Goal: Task Accomplishment & Management: Use online tool/utility

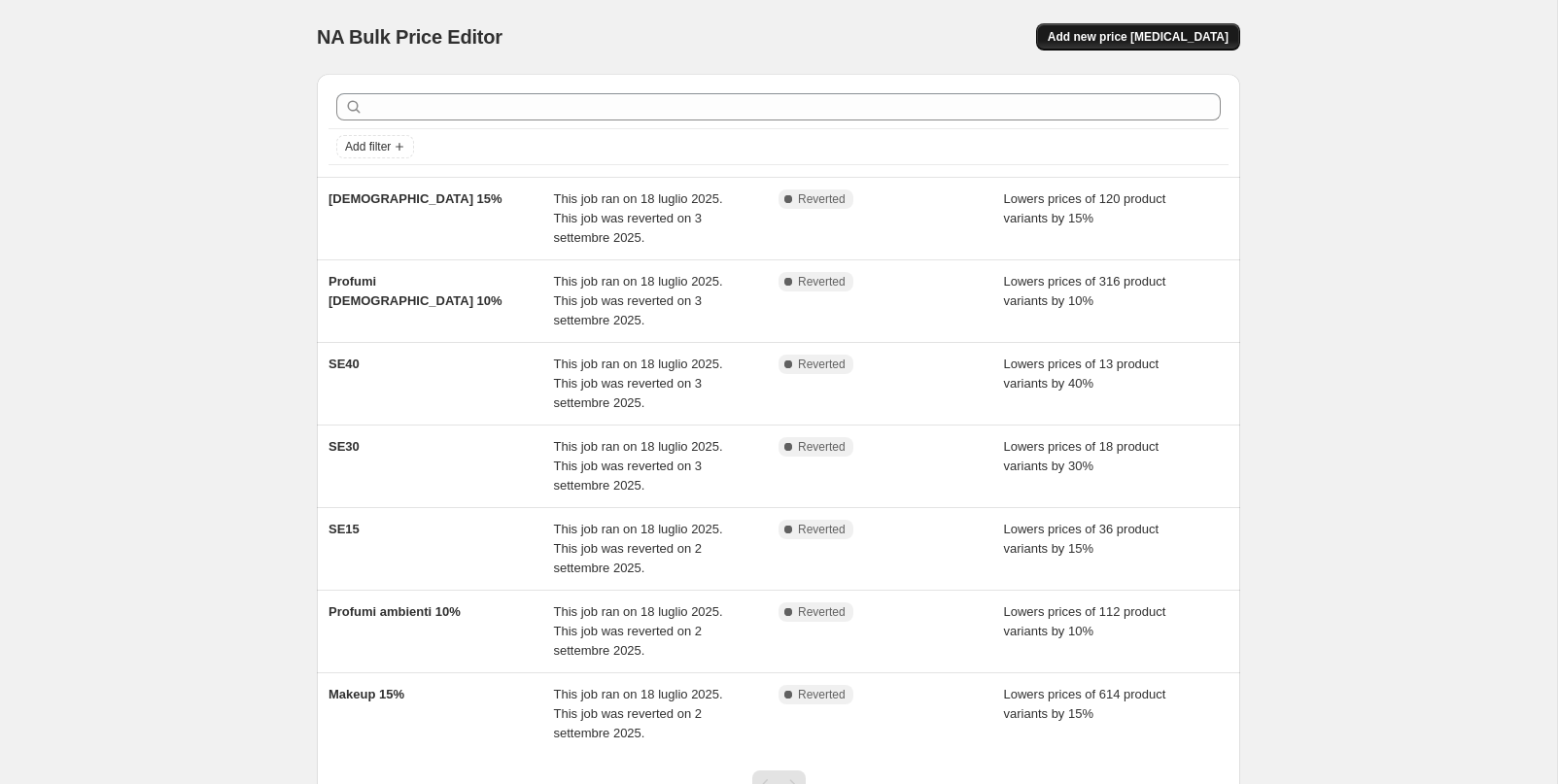
click at [1212, 30] on span "Add new price [MEDICAL_DATA]" at bounding box center [1138, 37] width 181 height 16
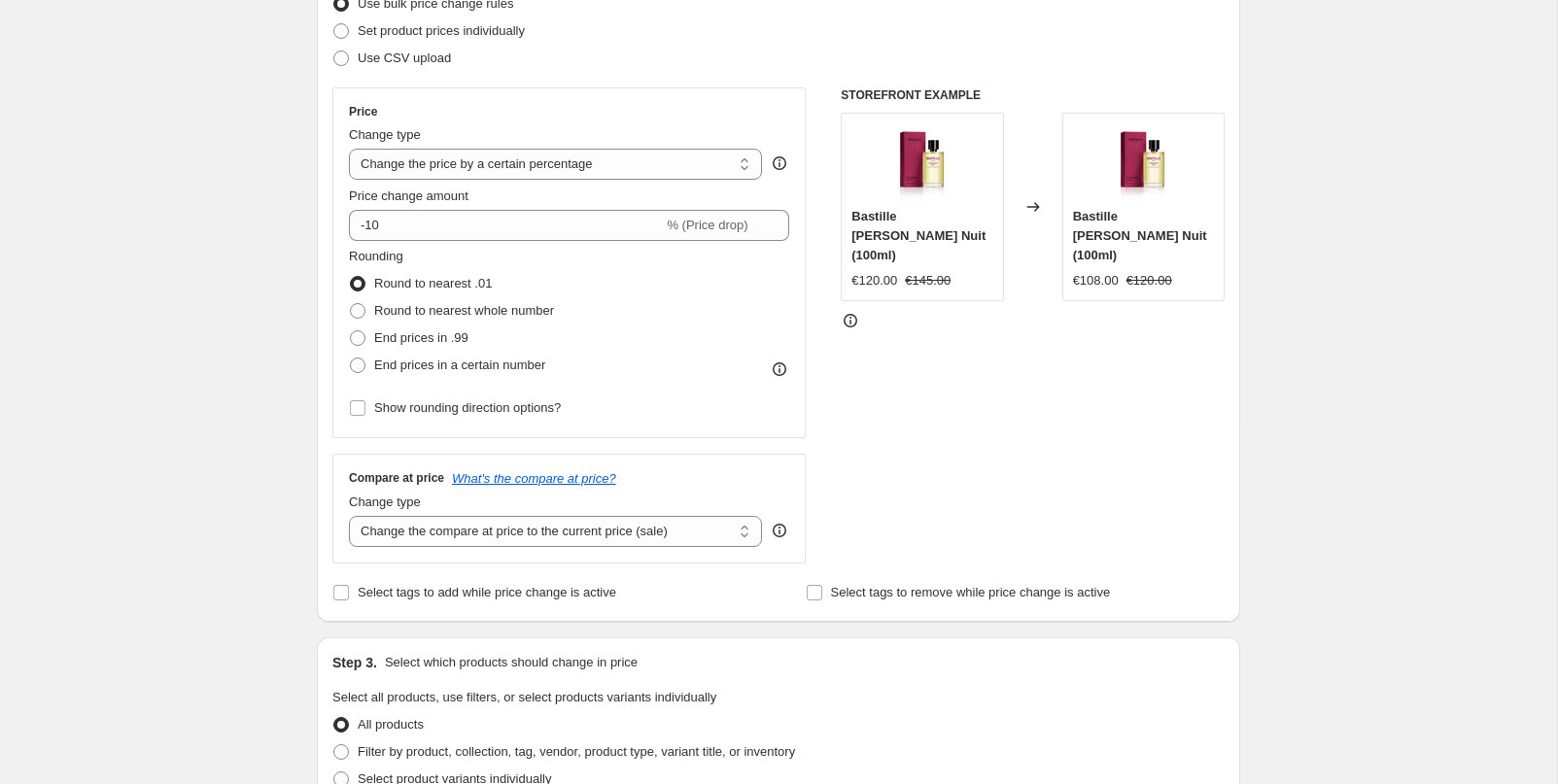
scroll to position [275, 0]
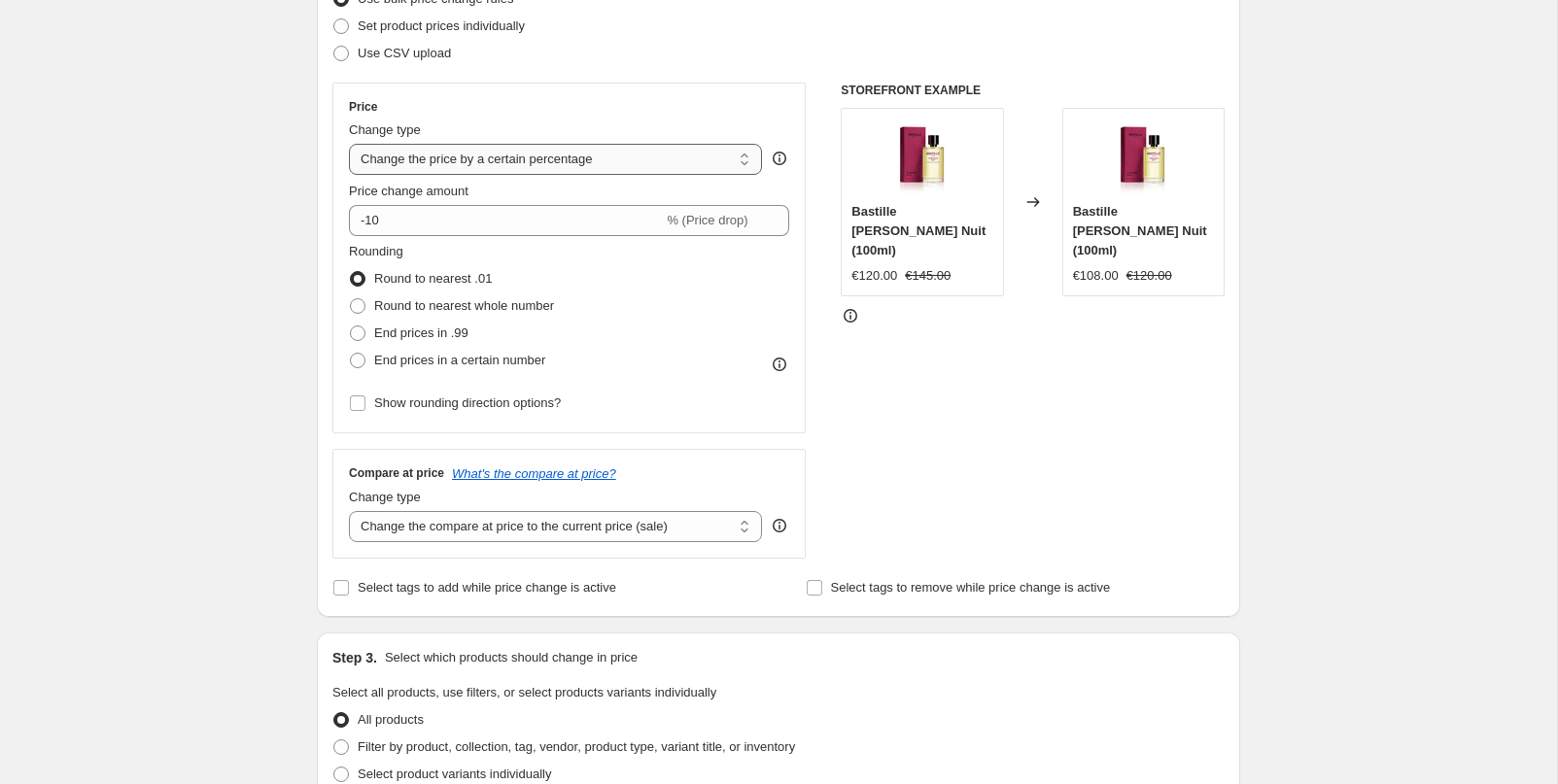
click at [510, 168] on select "Change the price to a certain amount Change the price by a certain amount Chang…" at bounding box center [555, 159] width 413 height 31
select select "to"
click at [349, 143] on select "Change the price to a certain amount Change the price by a certain amount Chang…" at bounding box center [555, 159] width 413 height 31
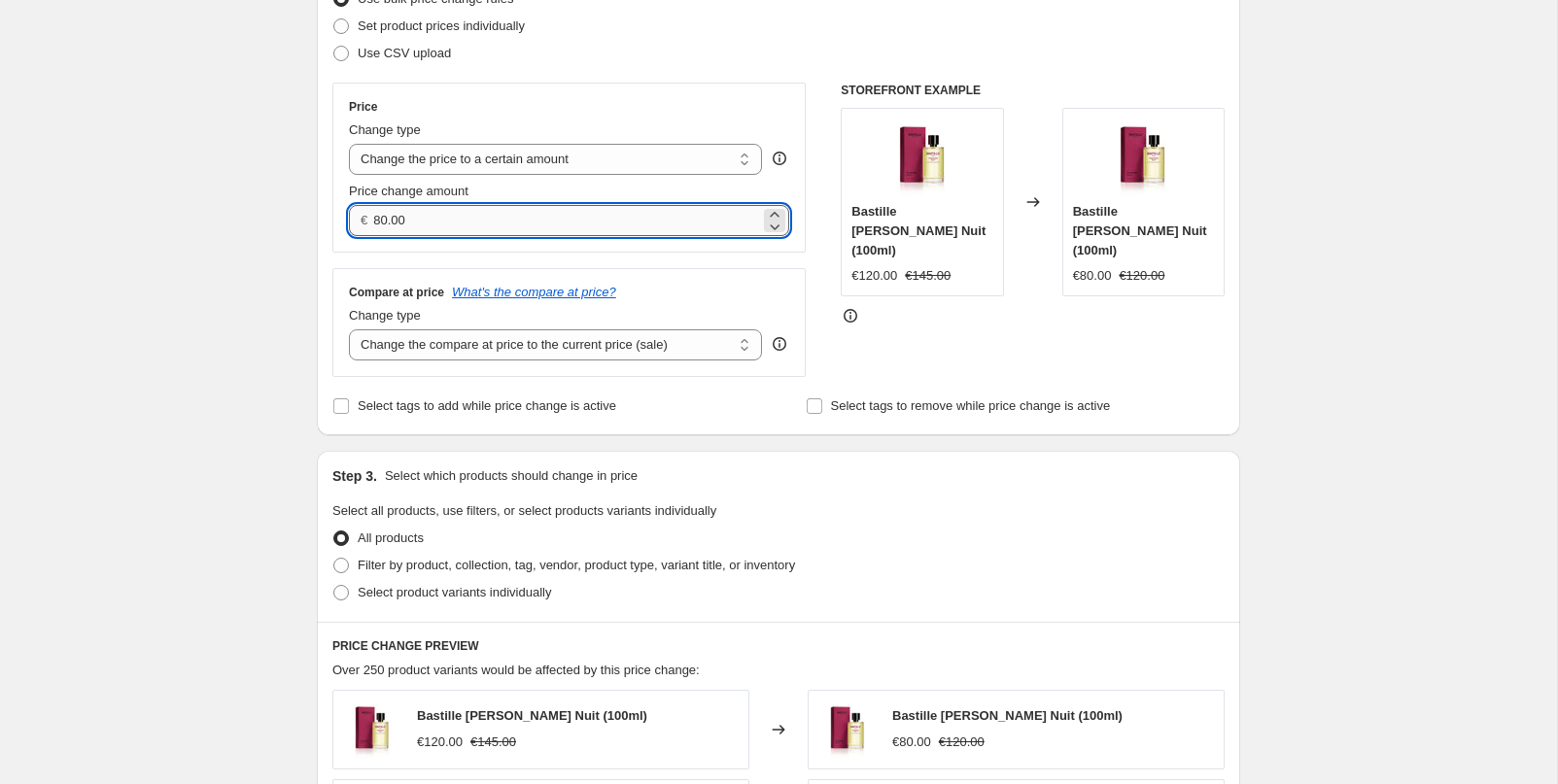
click at [446, 216] on input "80.00" at bounding box center [566, 221] width 386 height 31
type input "99.00"
click at [168, 321] on div "Create new price [MEDICAL_DATA]. This page is ready Create new price [MEDICAL_D…" at bounding box center [779, 605] width 1557 height 1762
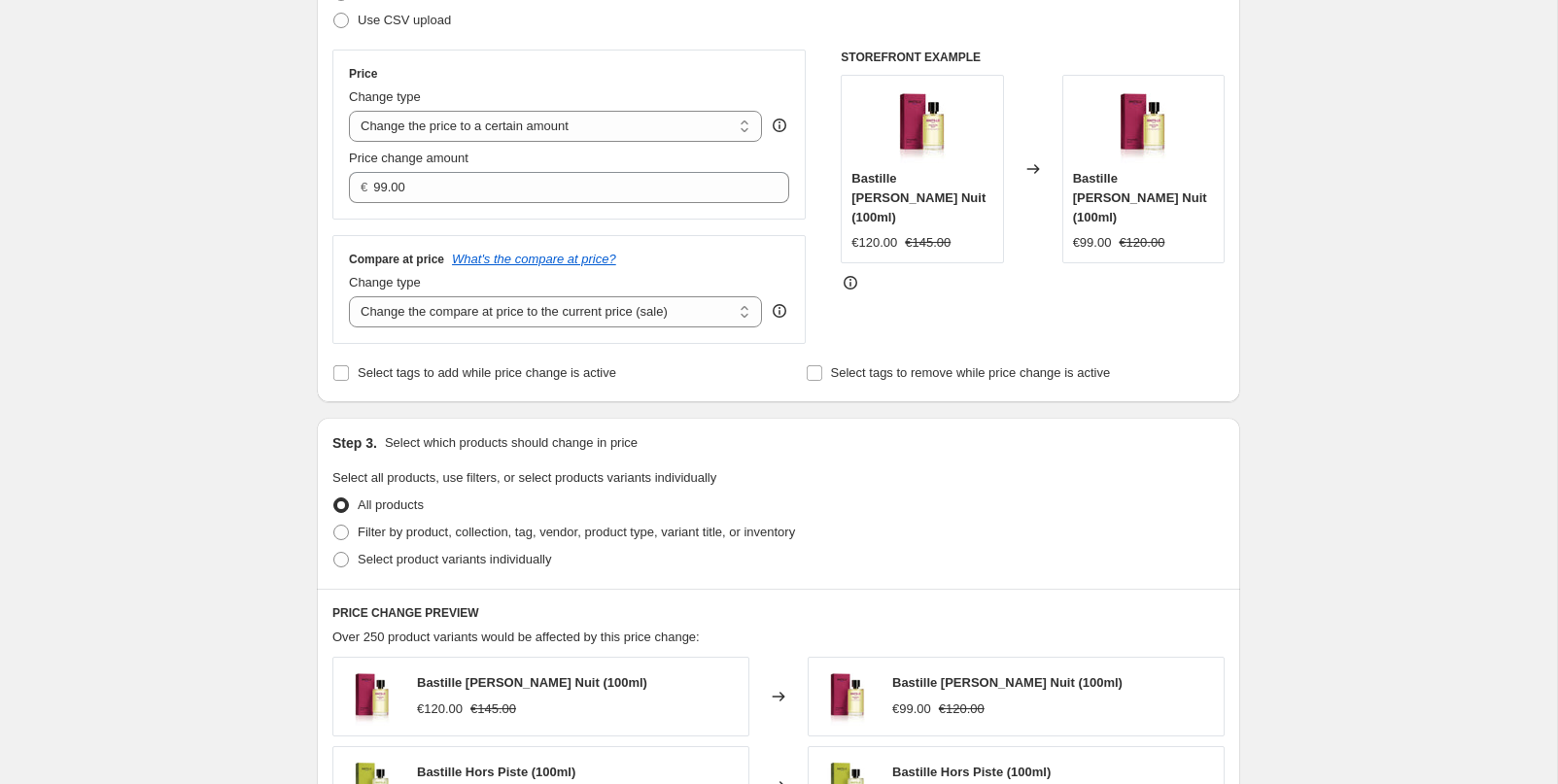
scroll to position [310, 0]
click at [457, 315] on select "Change the compare at price to the current price (sale) Change the compare at p…" at bounding box center [555, 310] width 413 height 31
click at [349, 295] on select "Change the compare at price to the current price (sale) Change the compare at p…" at bounding box center [555, 310] width 413 height 31
click at [452, 313] on select "Change the compare at price to the current price (sale) Change the compare at p…" at bounding box center [555, 310] width 413 height 31
click at [536, 128] on select "Change the price to a certain amount Change the price by a certain amount Chang…" at bounding box center [555, 125] width 413 height 31
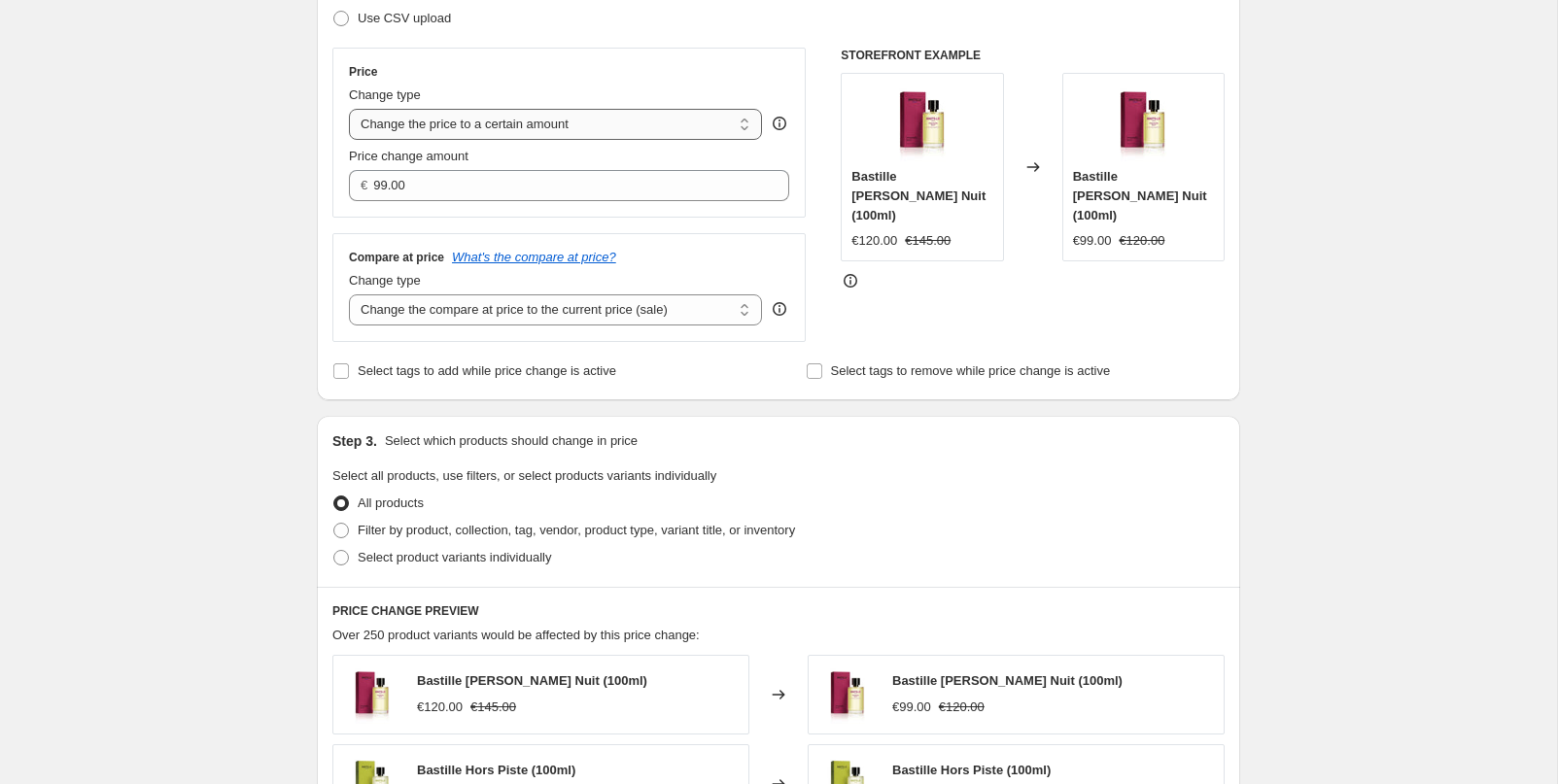
click at [349, 109] on select "Change the price to a certain amount Change the price by a certain amount Chang…" at bounding box center [555, 125] width 413 height 31
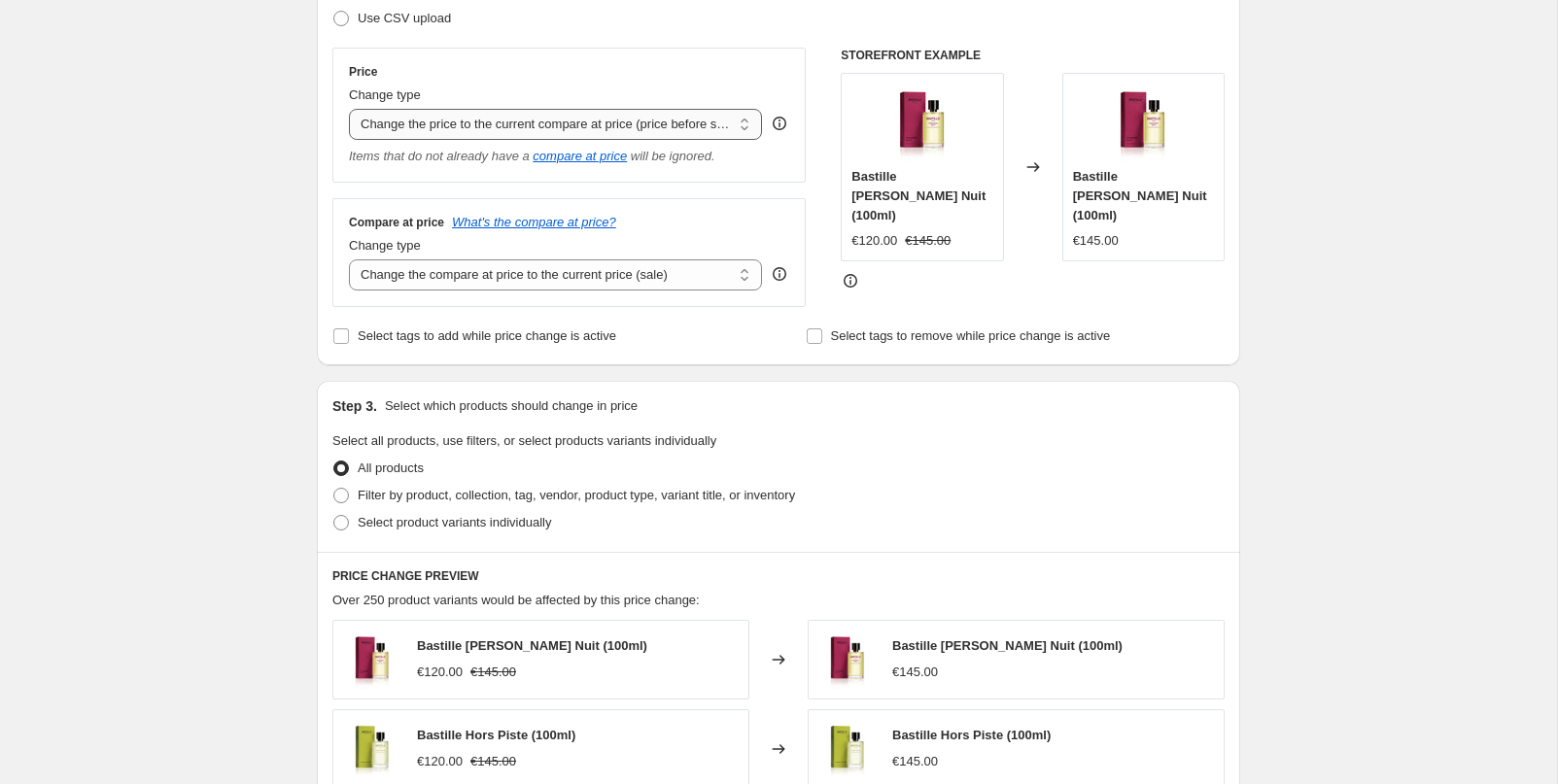
click at [513, 125] on select "Change the price to a certain amount Change the price by a certain amount Chang…" at bounding box center [555, 125] width 413 height 31
select select "to"
click at [349, 109] on select "Change the price to a certain amount Change the price by a certain amount Chang…" at bounding box center [555, 125] width 413 height 31
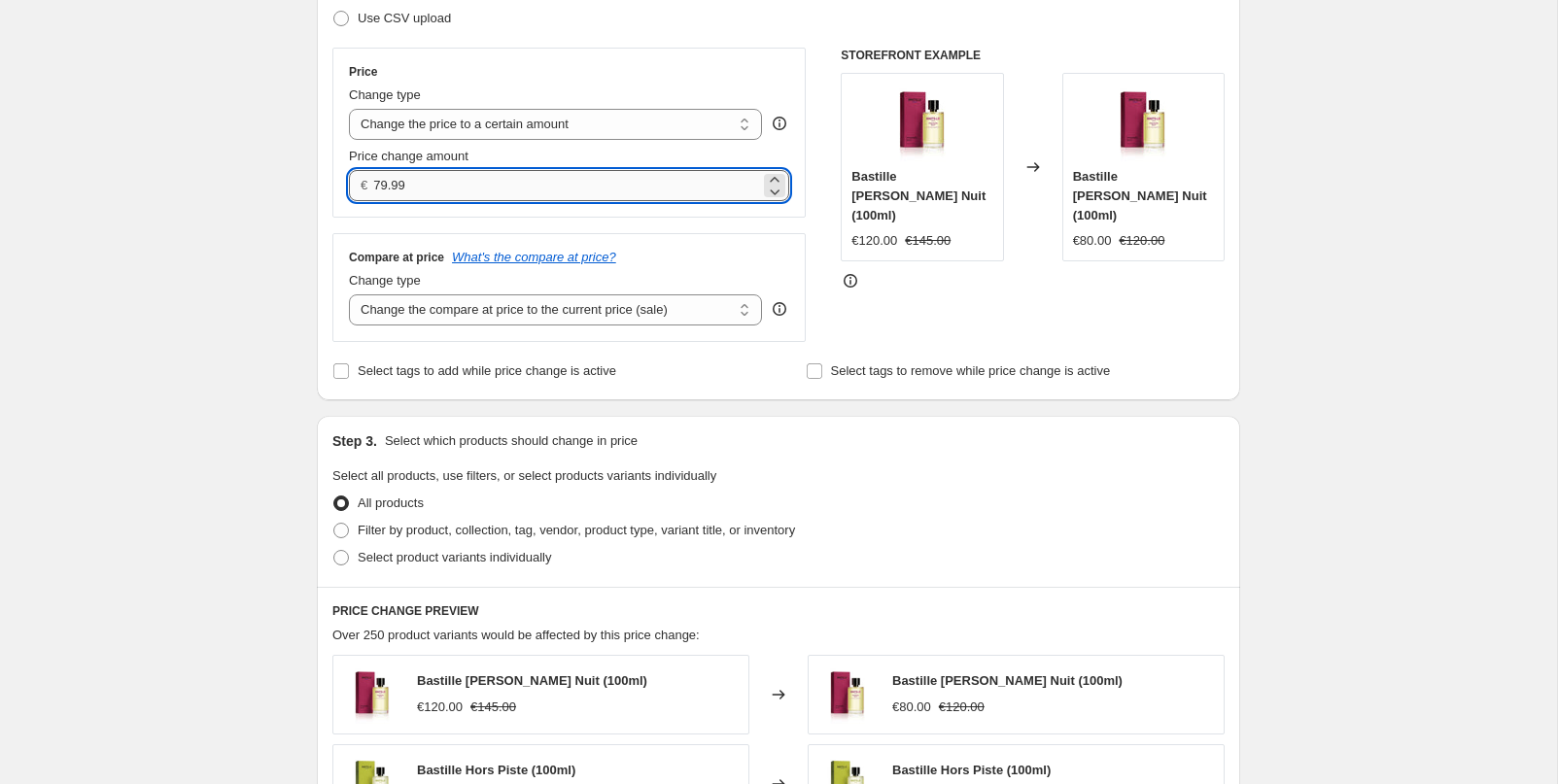
click at [537, 185] on input "79.99" at bounding box center [566, 186] width 386 height 31
click at [537, 185] on input "79.97" at bounding box center [566, 186] width 386 height 31
click at [537, 185] on input "79.98" at bounding box center [566, 186] width 386 height 31
drag, startPoint x: 451, startPoint y: 182, endPoint x: 316, endPoint y: 178, distance: 135.1
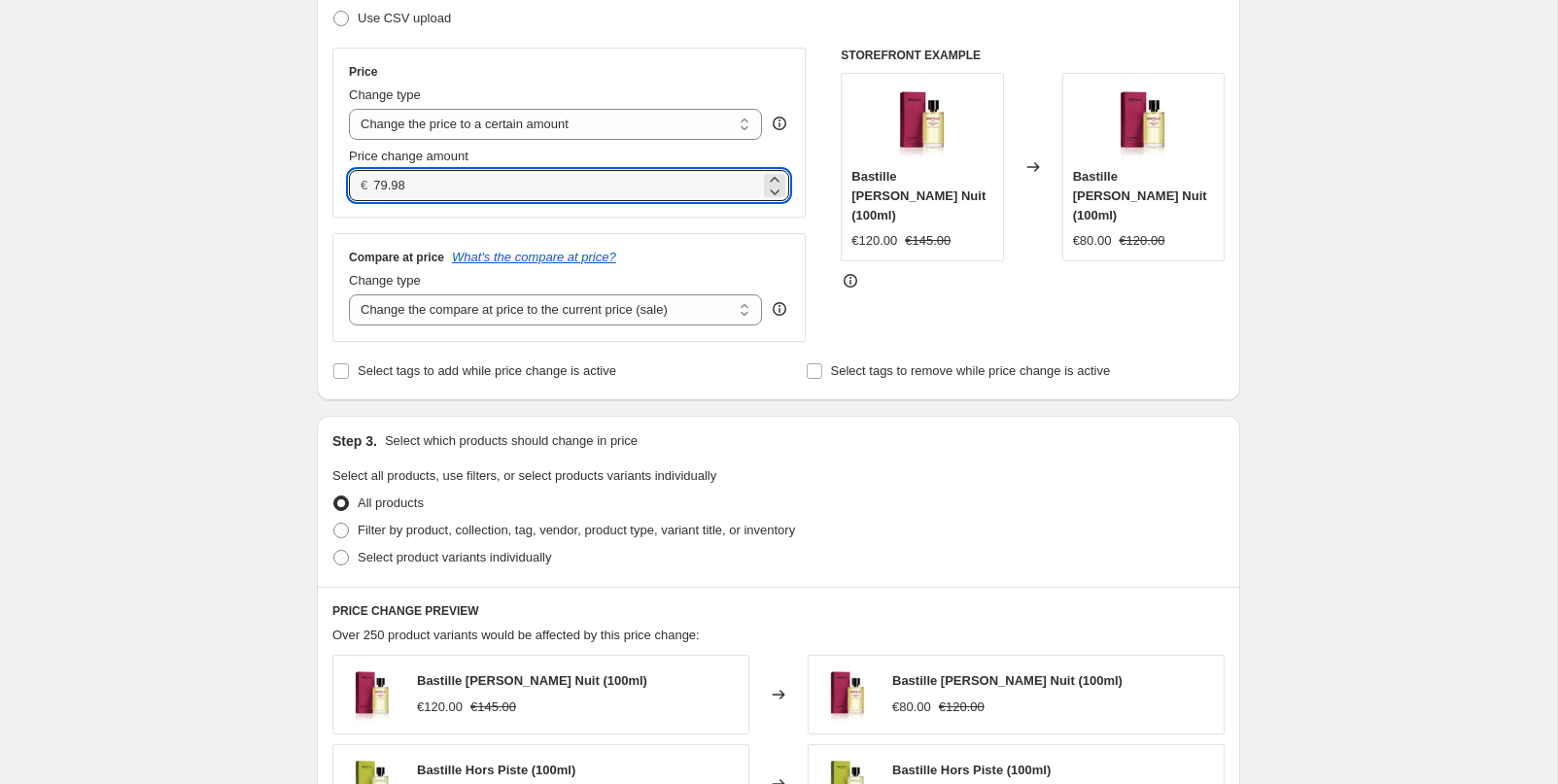
click at [317, 178] on div "Step 2. Select how the prices should change Use bulk price change rules Set pro…" at bounding box center [779, 149] width 924 height 500
type input "99.00"
click at [134, 311] on div "Create new price [MEDICAL_DATA]. This page is ready Create new price [MEDICAL_D…" at bounding box center [779, 570] width 1557 height 1762
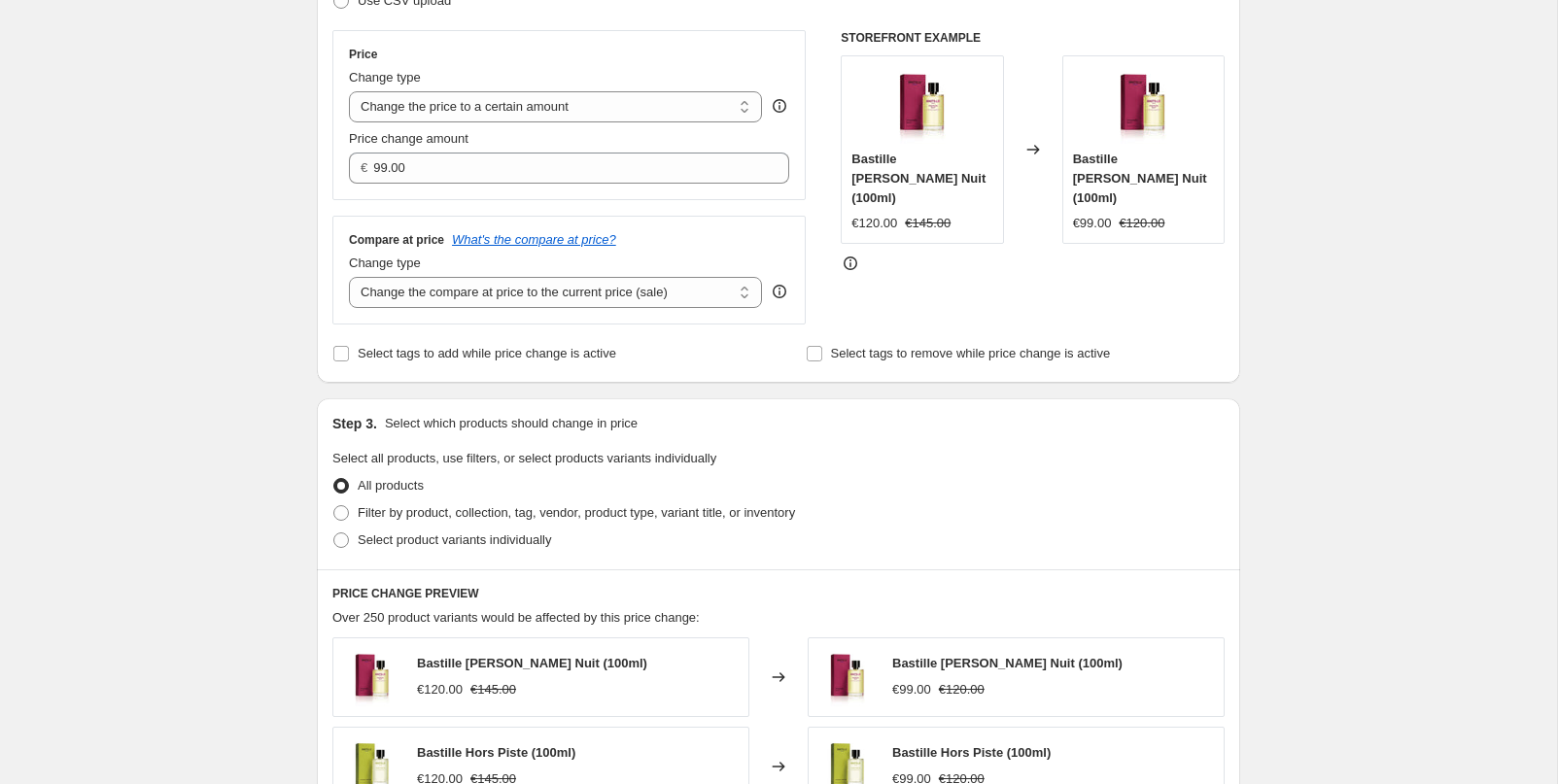
scroll to position [320, 0]
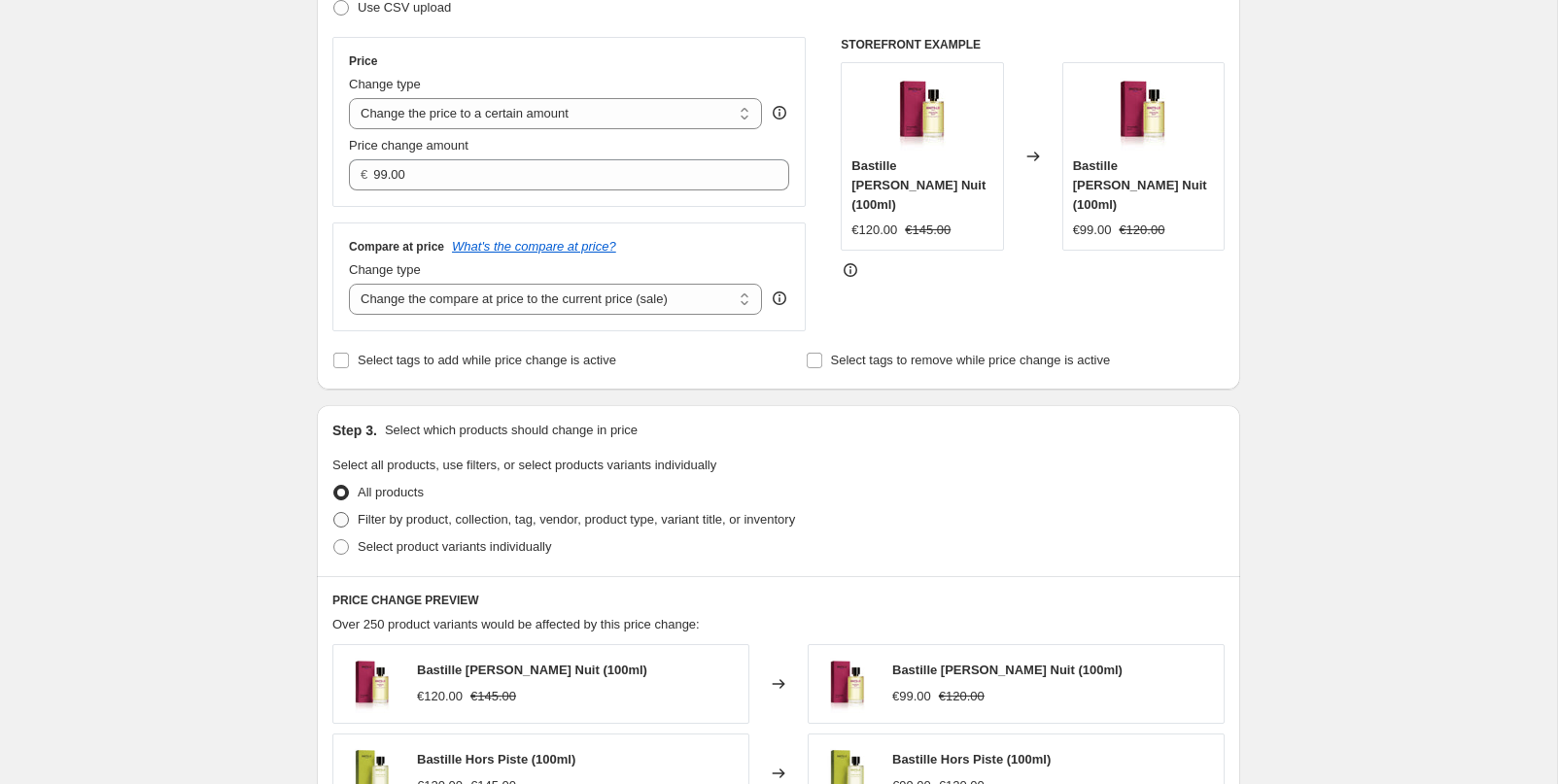
click at [416, 522] on span "Filter by product, collection, tag, vendor, product type, variant title, or inv…" at bounding box center [576, 519] width 437 height 15
click at [334, 513] on input "Filter by product, collection, tag, vendor, product type, variant title, or inv…" at bounding box center [333, 512] width 1 height 1
radio input "true"
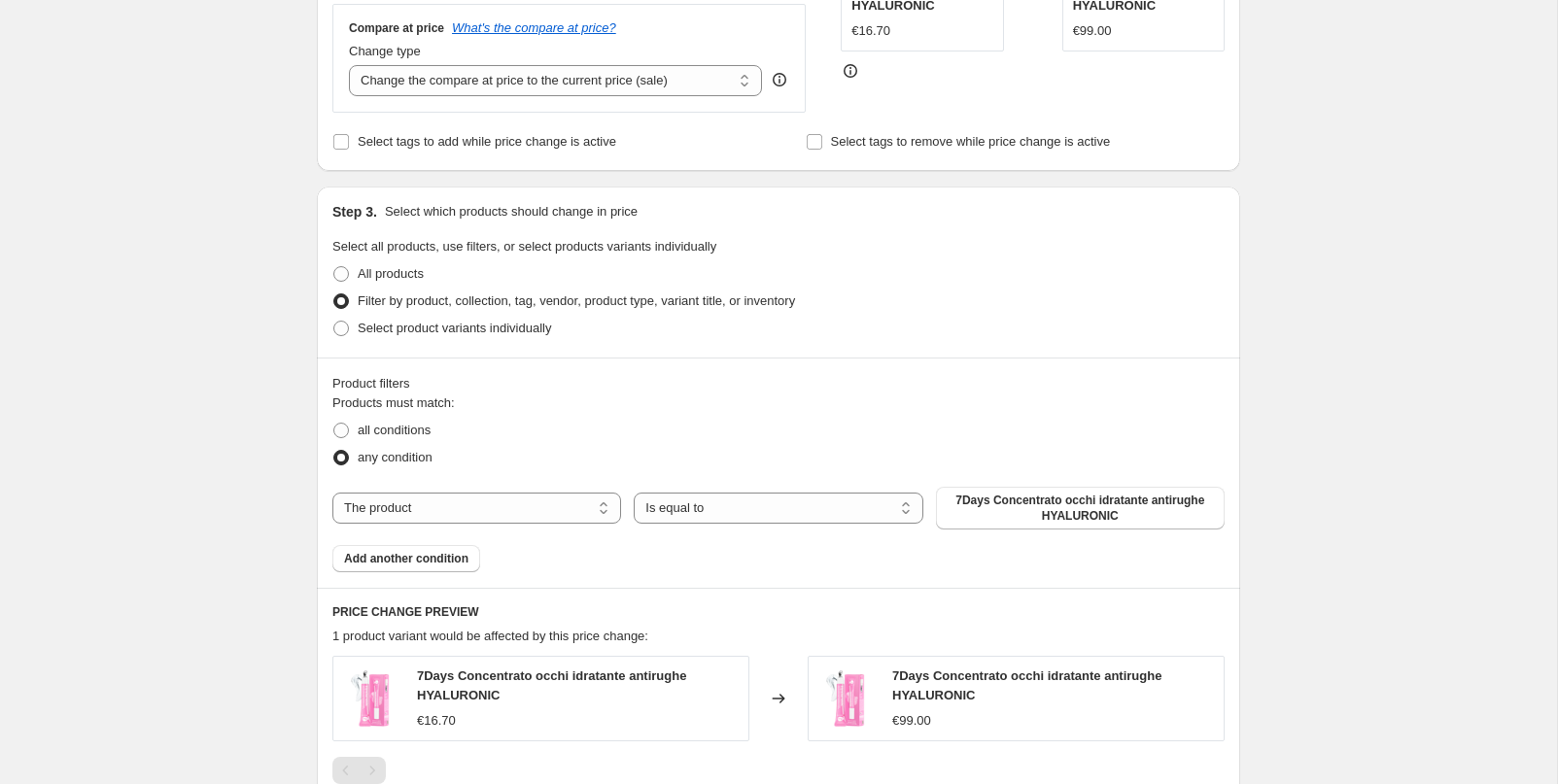
scroll to position [540, 0]
click at [412, 497] on select "The product The product's collection The product's tag The product's vendor The…" at bounding box center [477, 507] width 289 height 31
click at [332, 491] on select "The product The product's collection The product's tag The product's vendor The…" at bounding box center [477, 507] width 289 height 31
click at [509, 498] on select "The product The product's collection The product's tag The product's vendor The…" at bounding box center [477, 507] width 289 height 31
select select "vendor"
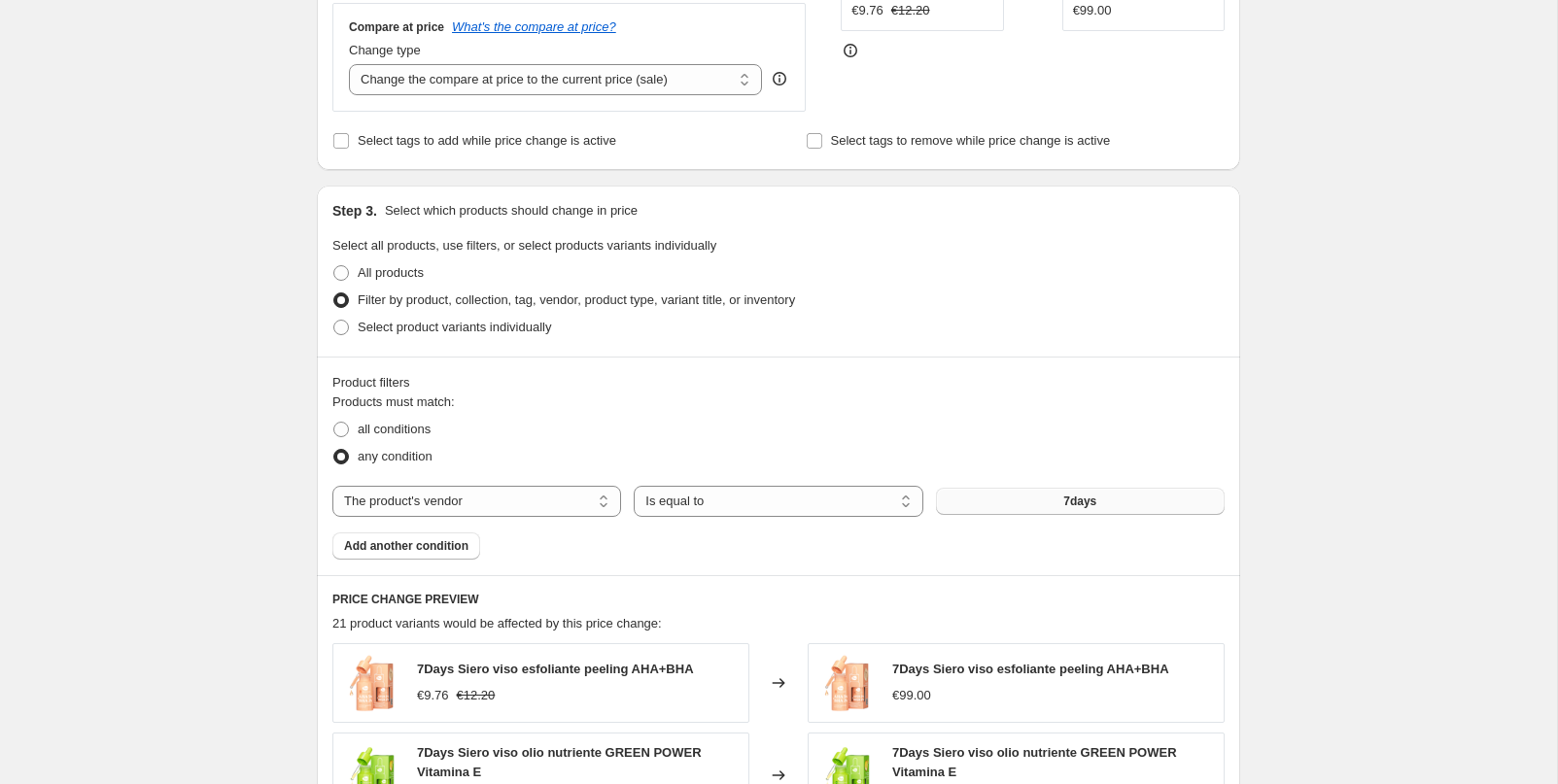
click at [1023, 506] on button "7days" at bounding box center [1080, 502] width 289 height 28
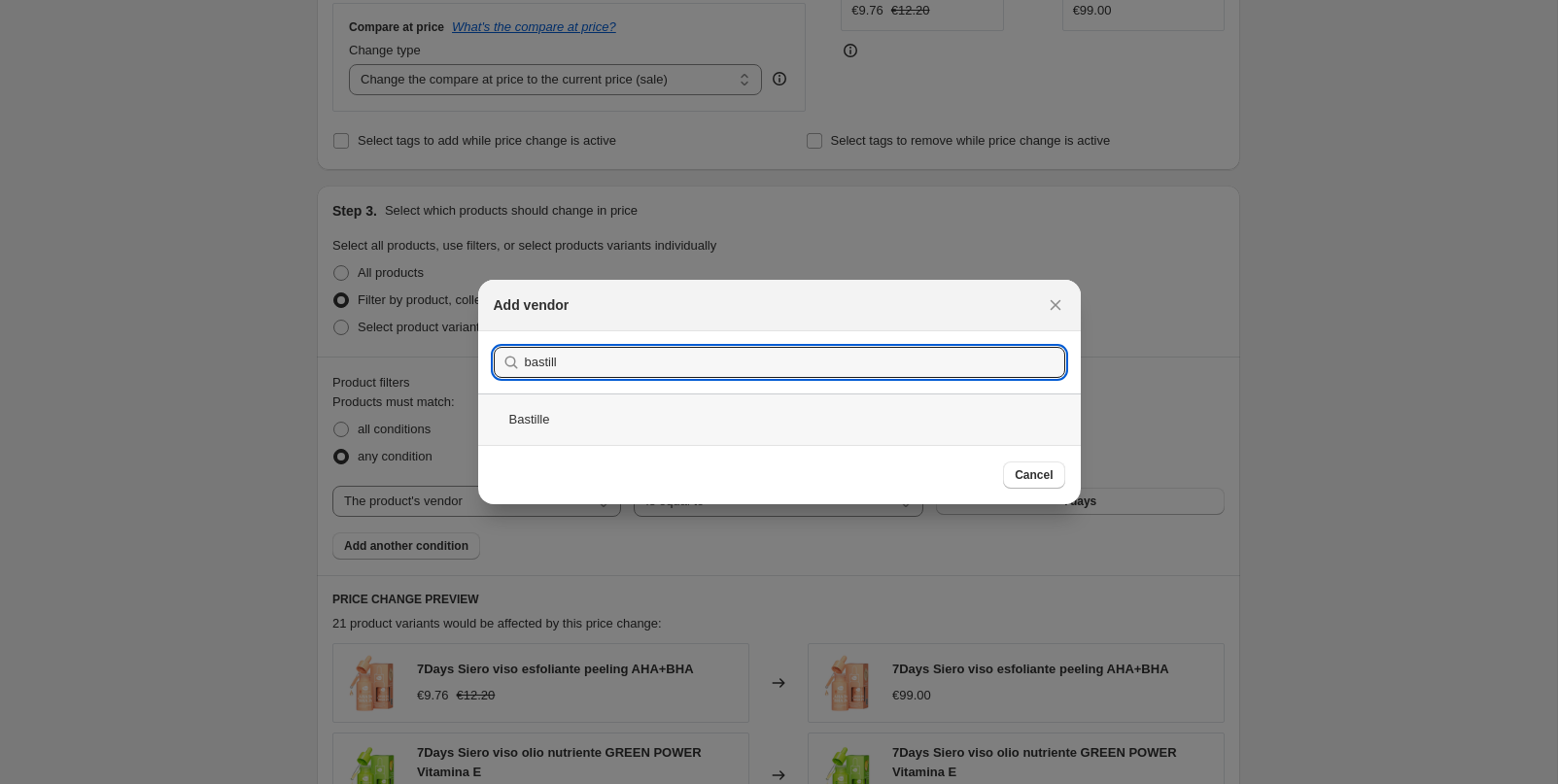
type input "bastill"
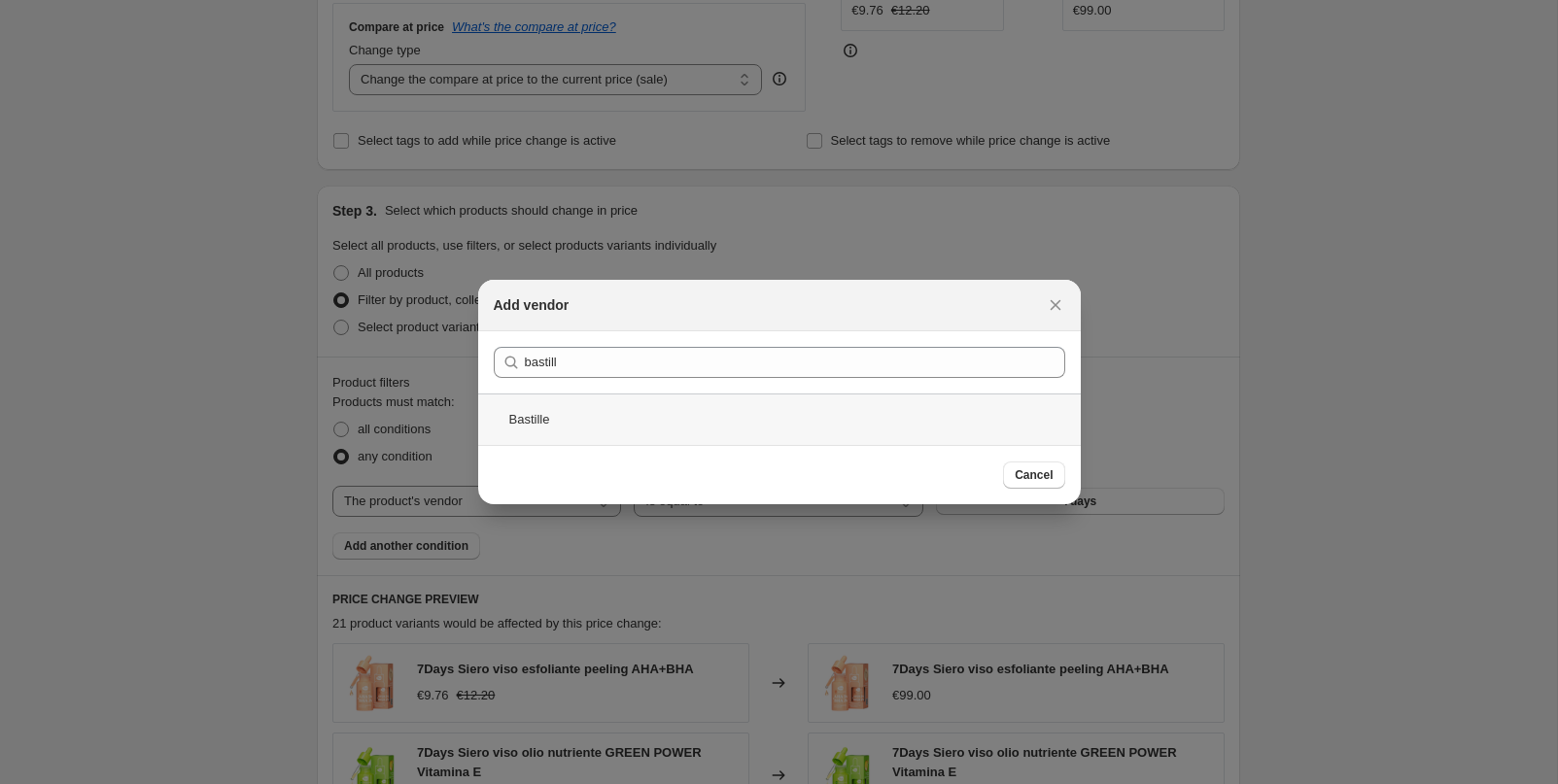
click at [573, 426] on div "Bastille" at bounding box center [779, 420] width 603 height 51
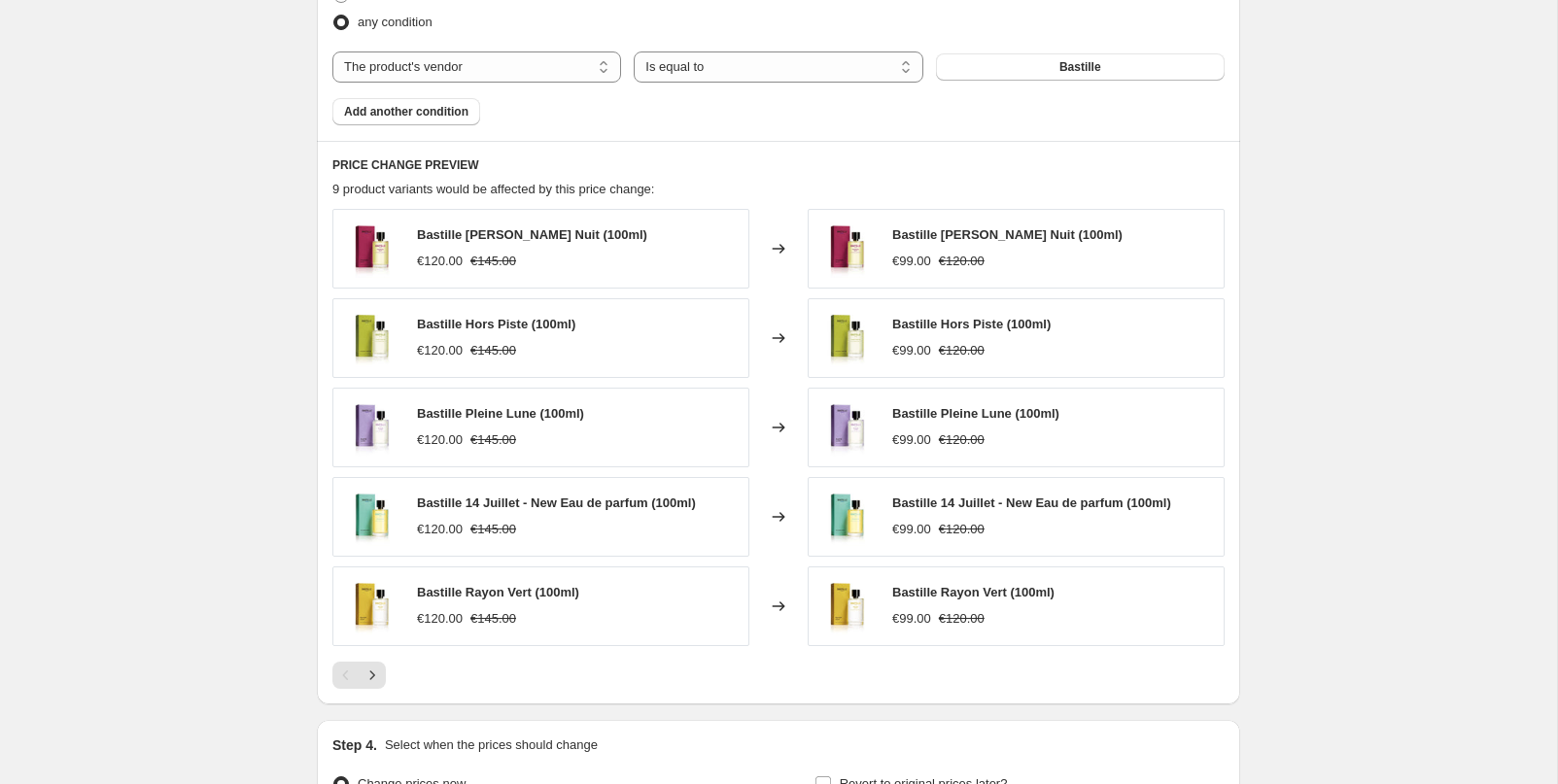
scroll to position [974, 0]
click at [377, 685] on button "Next" at bounding box center [373, 677] width 28 height 28
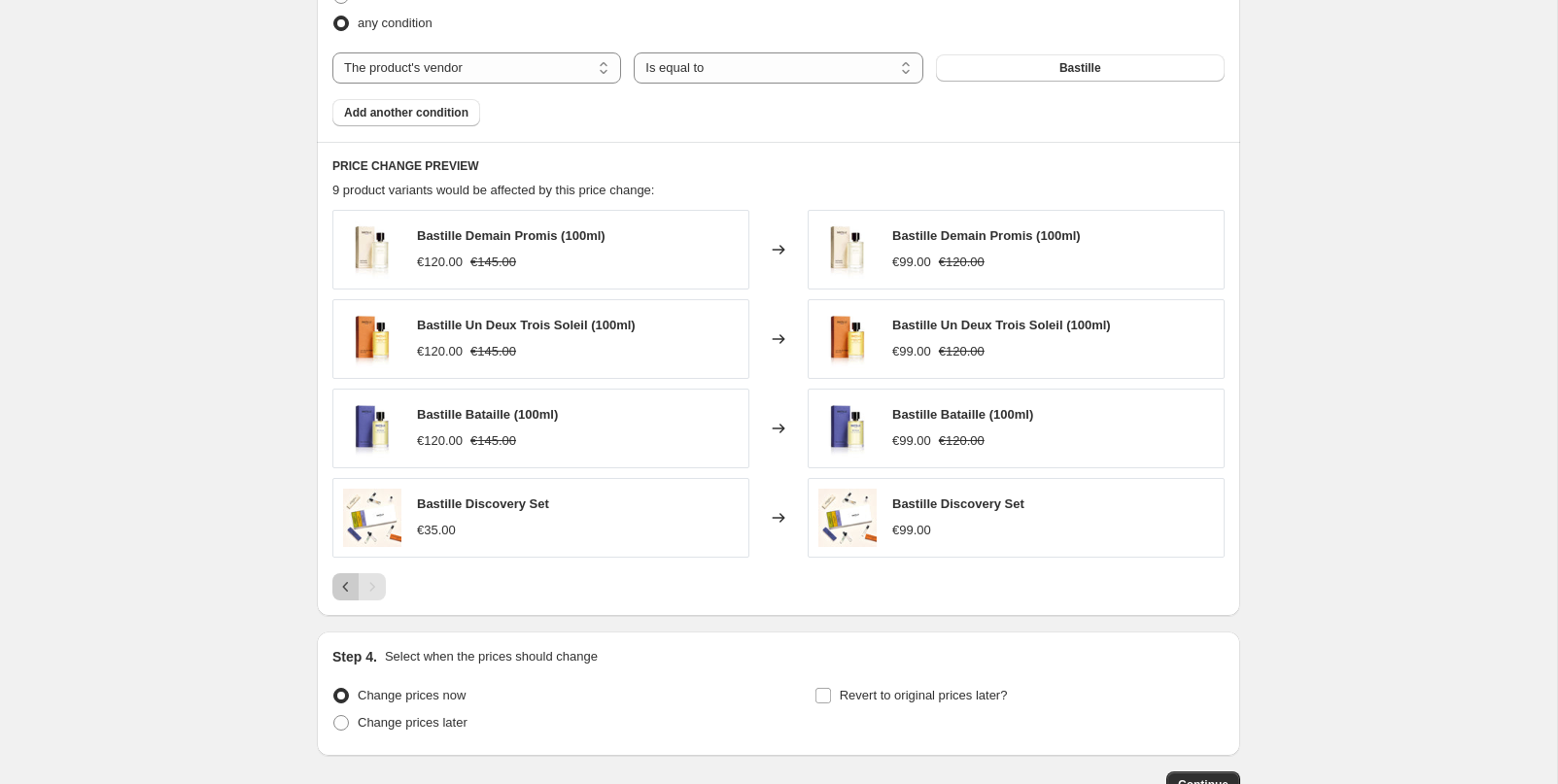
click at [341, 589] on icon "Previous" at bounding box center [346, 588] width 20 height 20
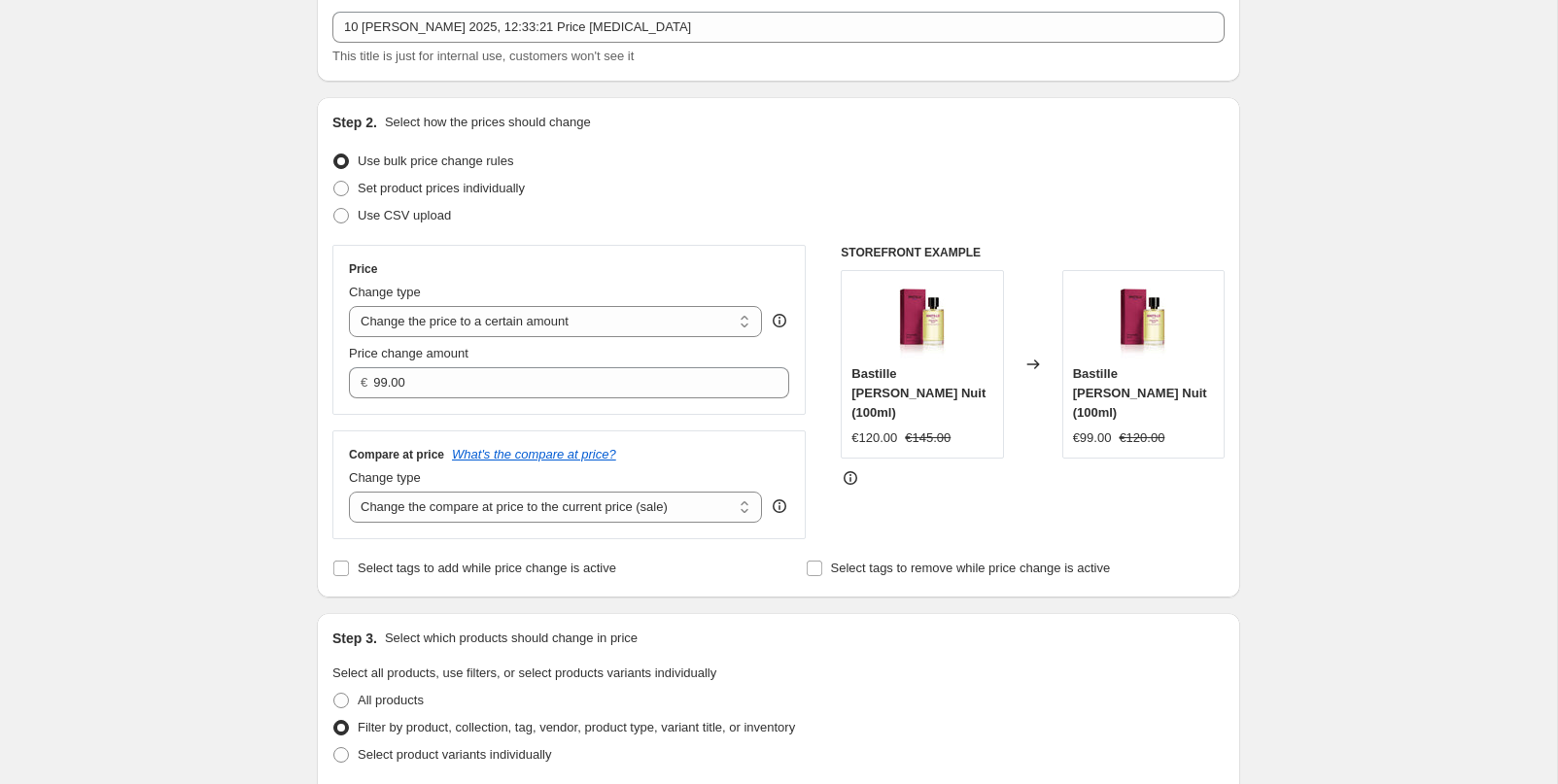
scroll to position [118, 0]
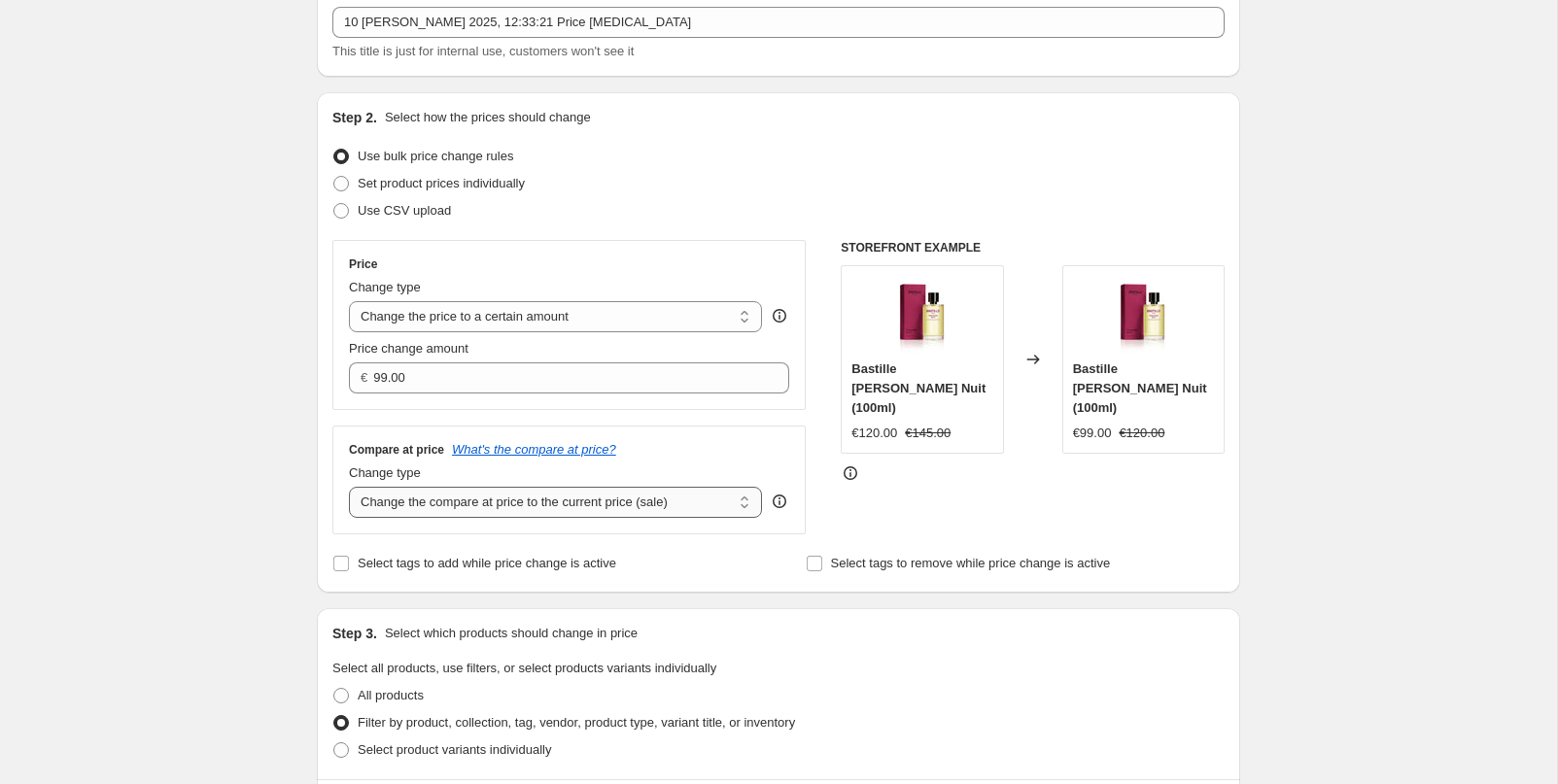
click at [521, 507] on select "Change the compare at price to the current price (sale) Change the compare at p…" at bounding box center [555, 503] width 413 height 31
click at [349, 487] on select "Change the compare at price to the current price (sale) Change the compare at p…" at bounding box center [555, 503] width 413 height 31
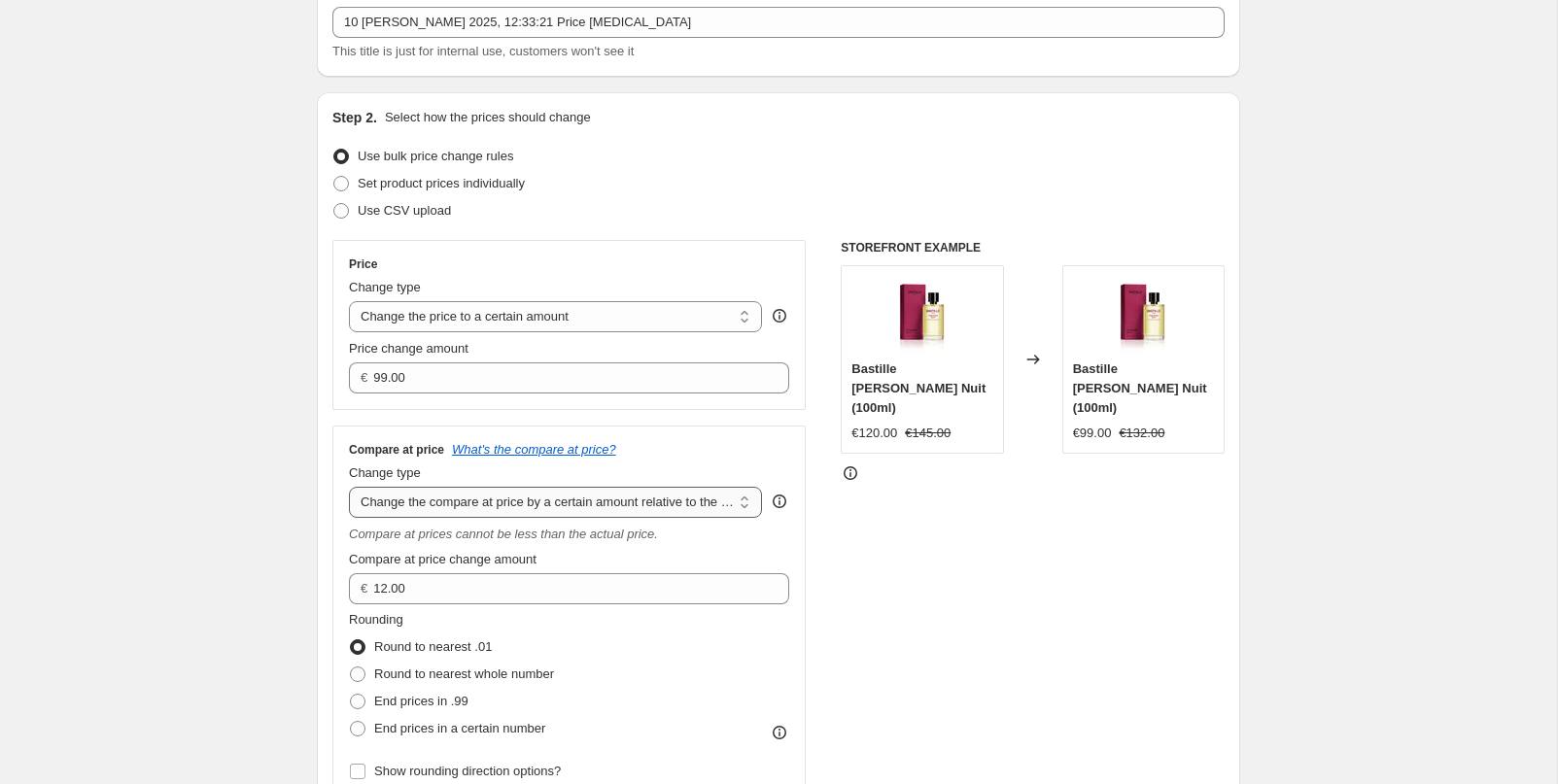
click at [674, 510] on select "Change the compare at price to the current price (sale) Change the compare at p…" at bounding box center [555, 503] width 413 height 31
select select "no_change"
click at [349, 487] on select "Change the compare at price to the current price (sale) Change the compare at p…" at bounding box center [555, 503] width 413 height 31
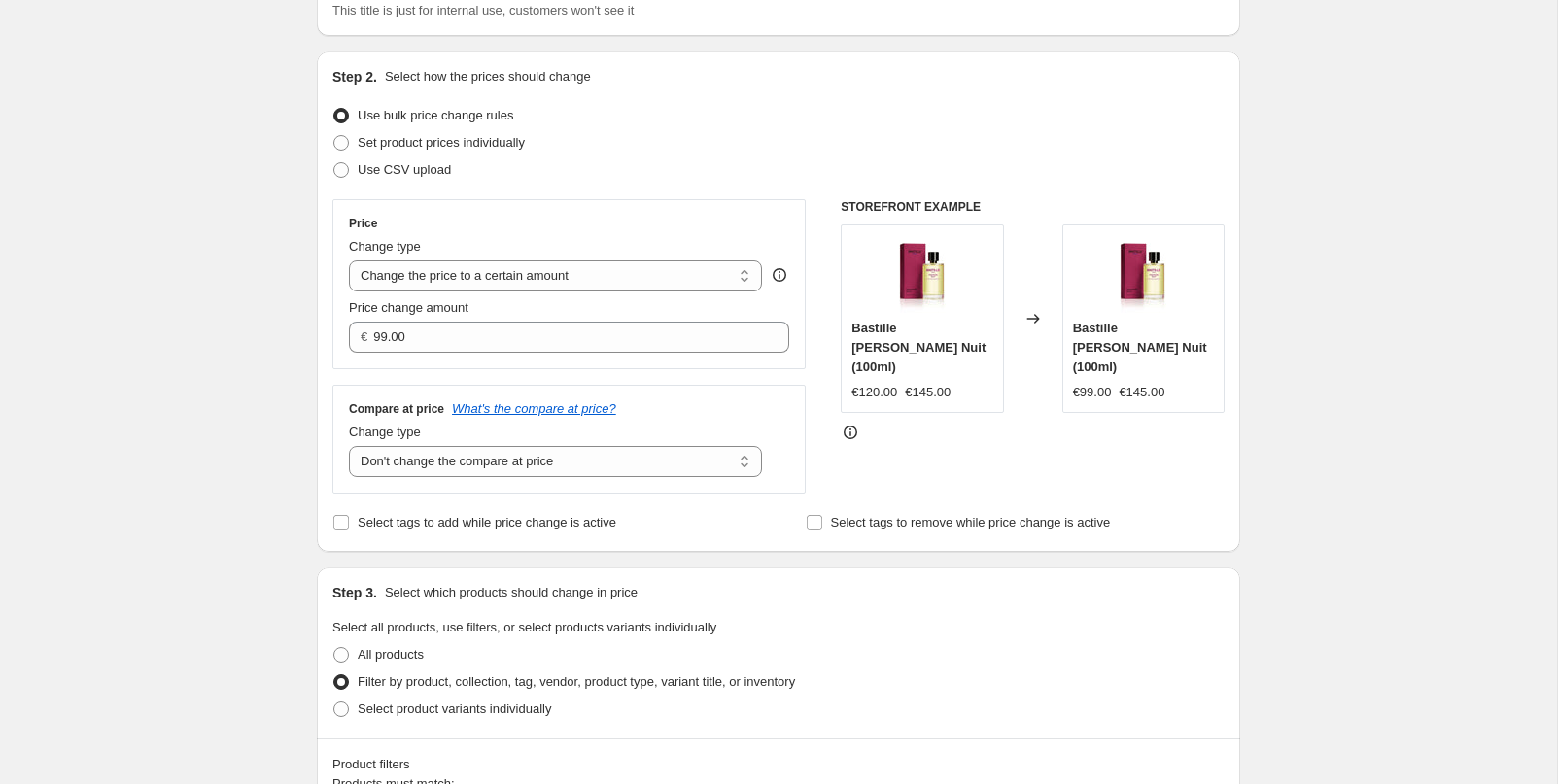
scroll to position [171, 0]
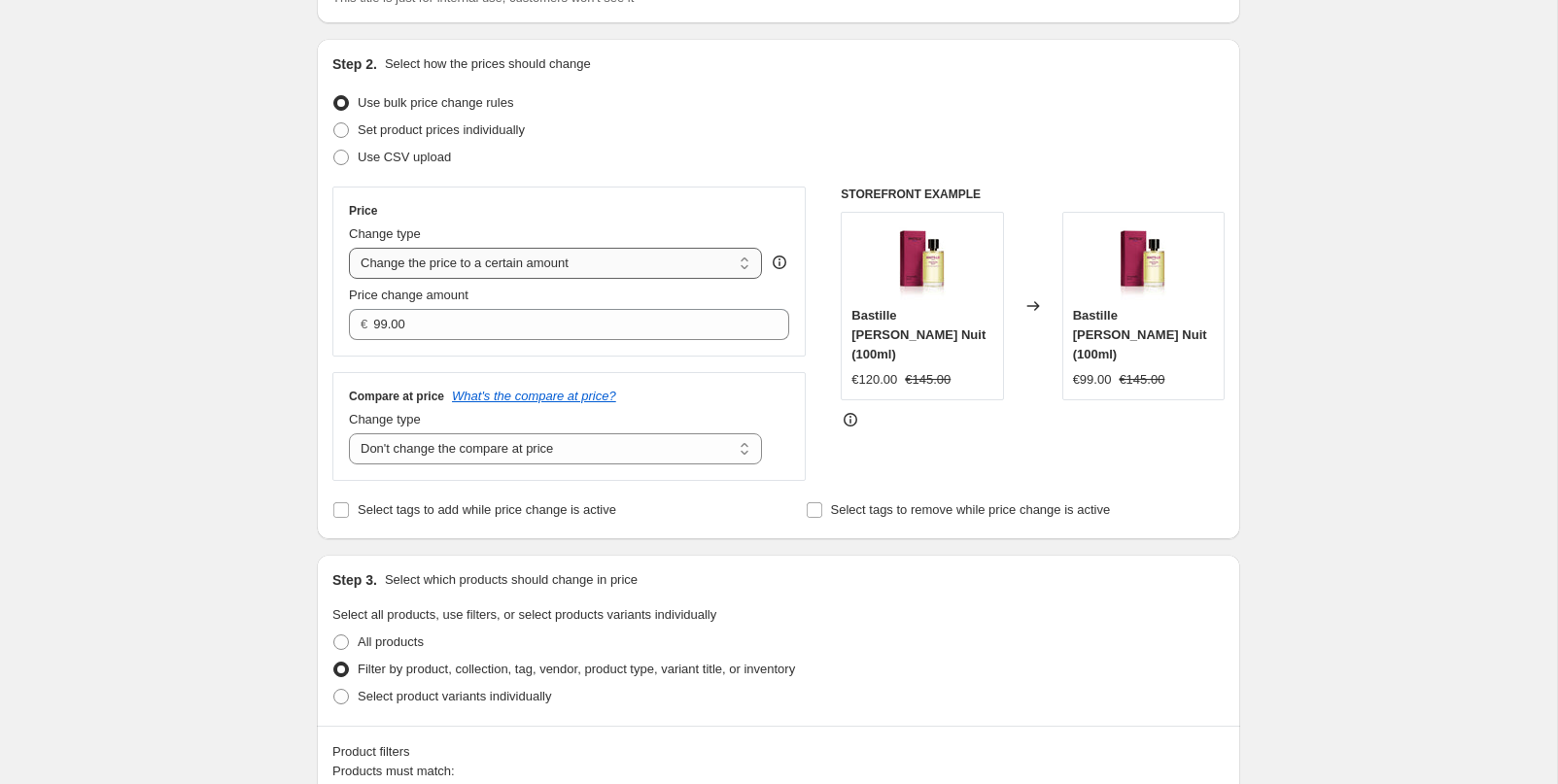
click at [492, 260] on select "Change the price to a certain amount Change the price by a certain amount Chang…" at bounding box center [555, 263] width 413 height 31
click at [510, 262] on select "Change the price to a certain amount Change the price by a certain amount Chang…" at bounding box center [555, 263] width 413 height 31
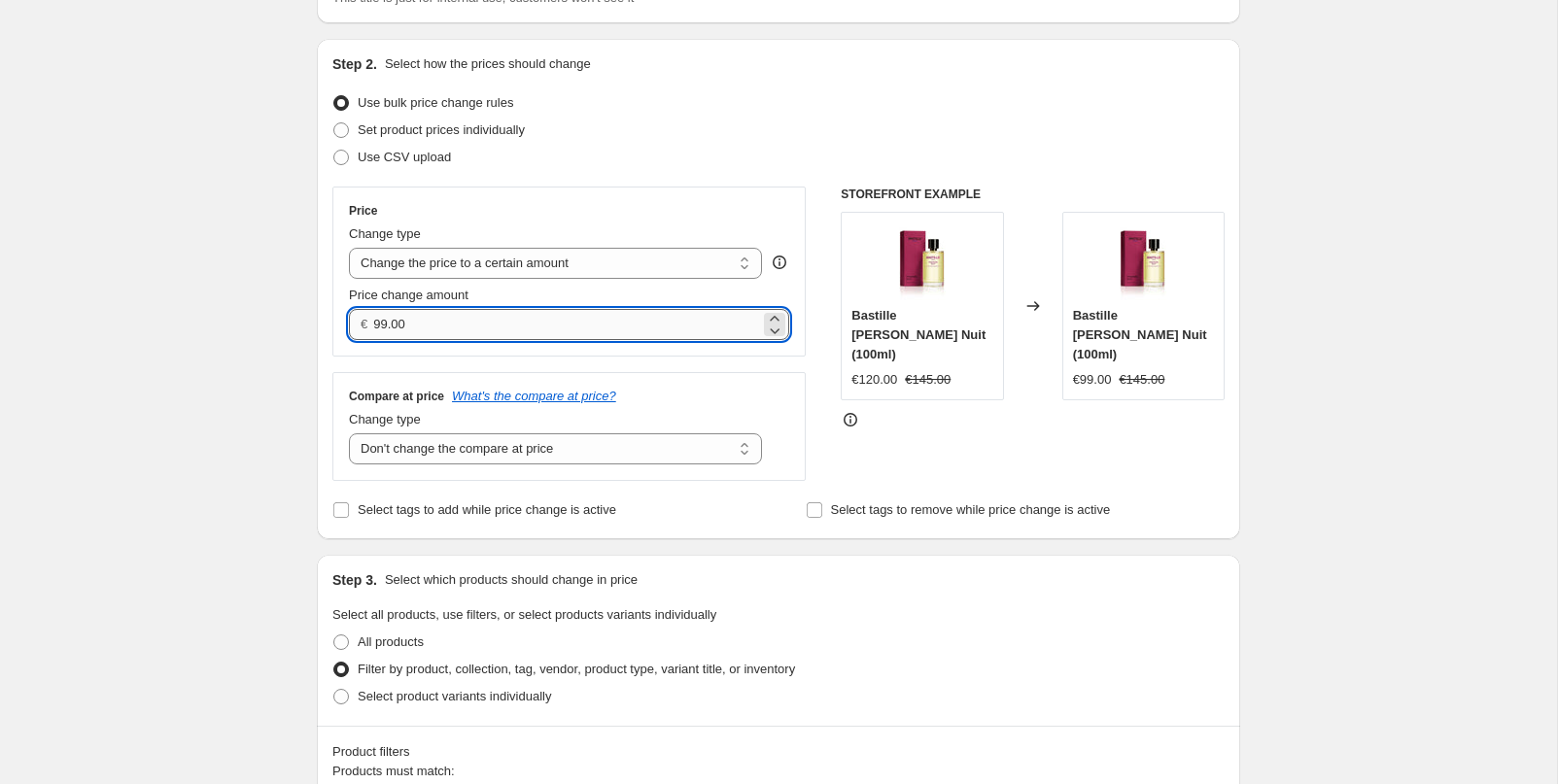
click at [409, 320] on input "99.00" at bounding box center [566, 325] width 386 height 31
drag, startPoint x: 412, startPoint y: 323, endPoint x: 395, endPoint y: 324, distance: 17.0
click at [395, 324] on input "99.00" at bounding box center [566, 325] width 386 height 31
type input "99.99"
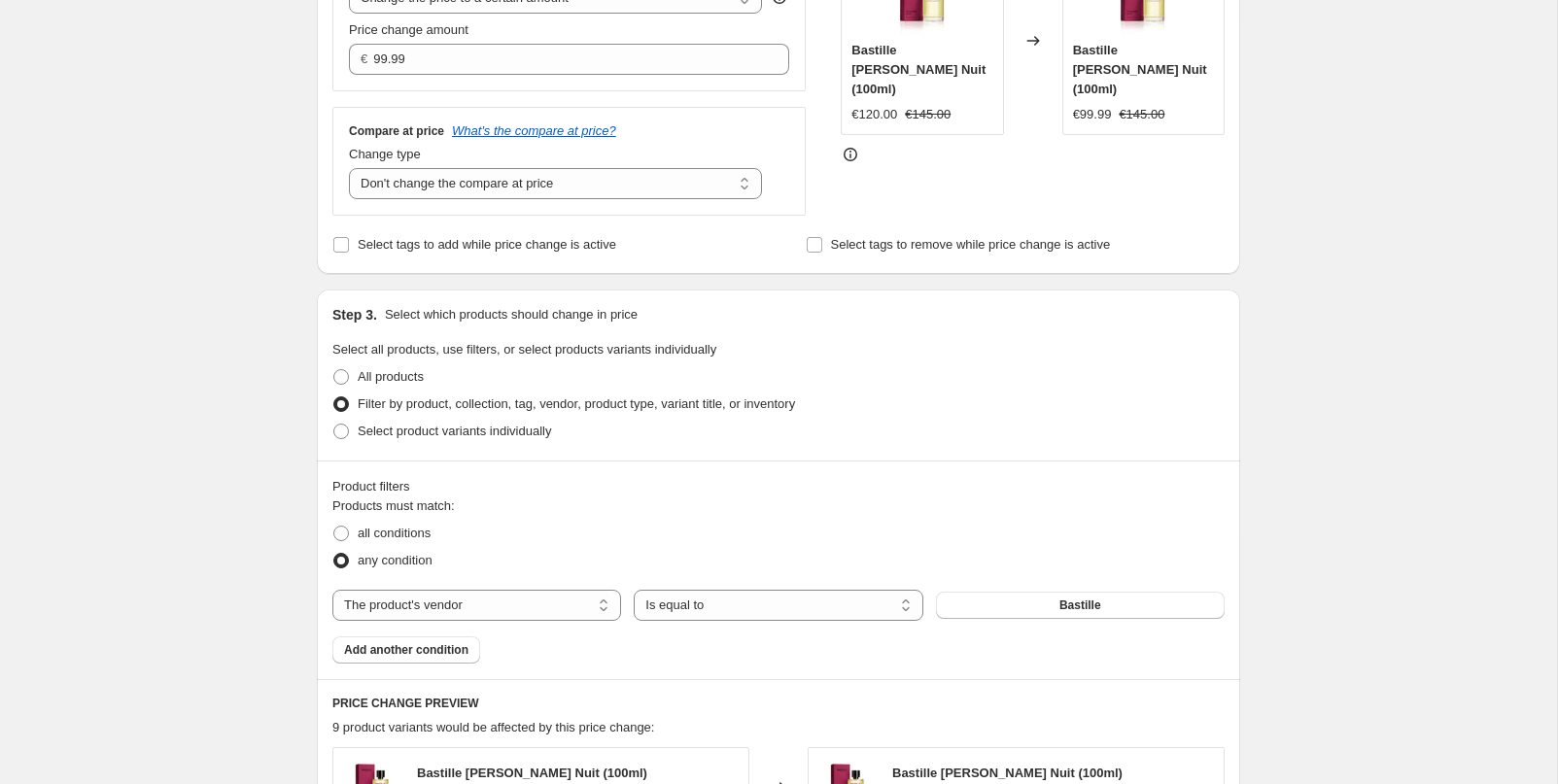
scroll to position [1197, 0]
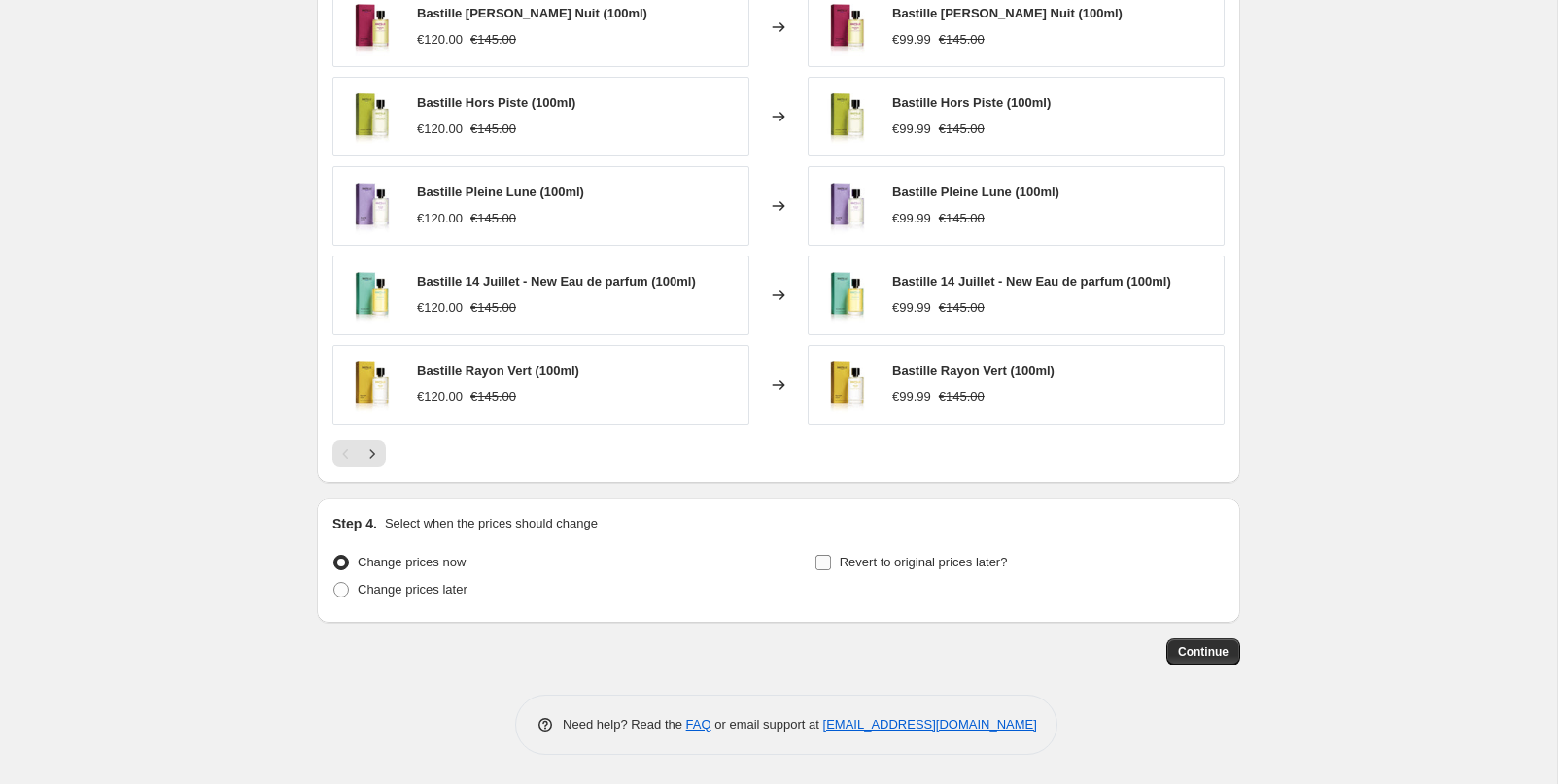
click at [963, 570] on span "Revert to original prices later?" at bounding box center [924, 562] width 168 height 15
click at [832, 570] on input "Revert to original prices later?" at bounding box center [824, 563] width 16 height 16
checkbox input "true"
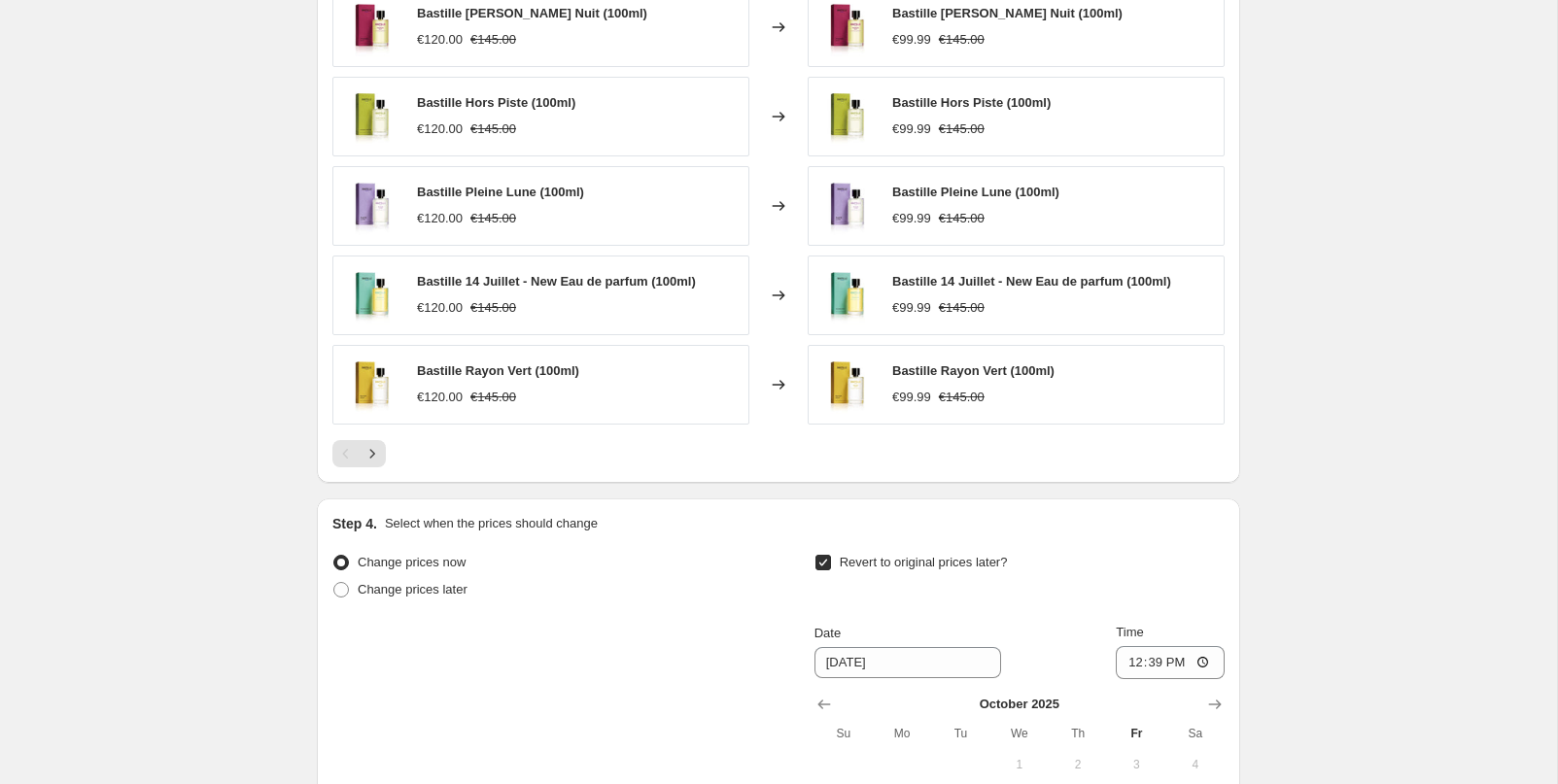
scroll to position [1529, 0]
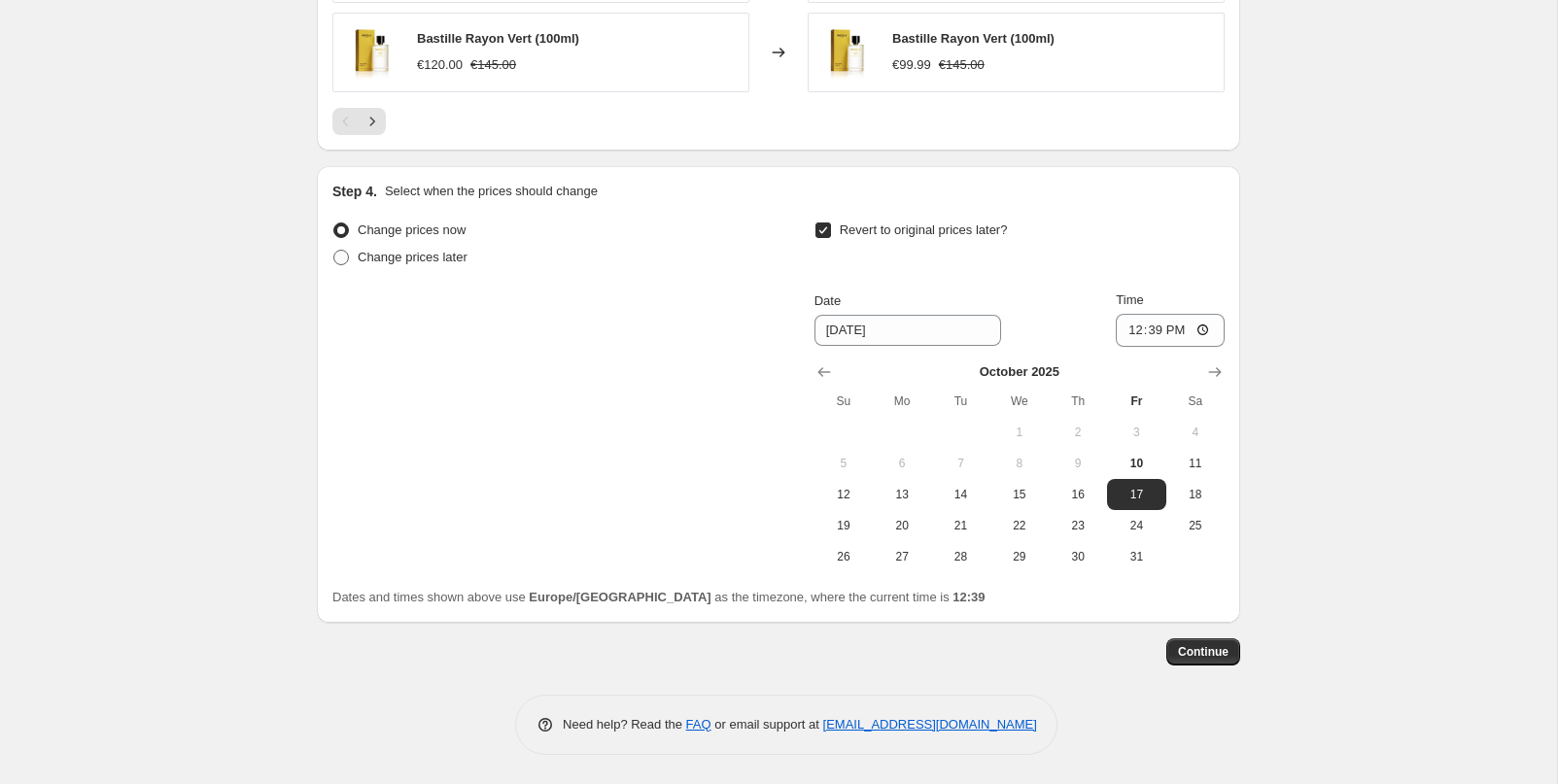
click at [406, 261] on span "Change prices later" at bounding box center [413, 256] width 110 height 15
click at [334, 251] on input "Change prices later" at bounding box center [333, 250] width 1 height 1
radio input "true"
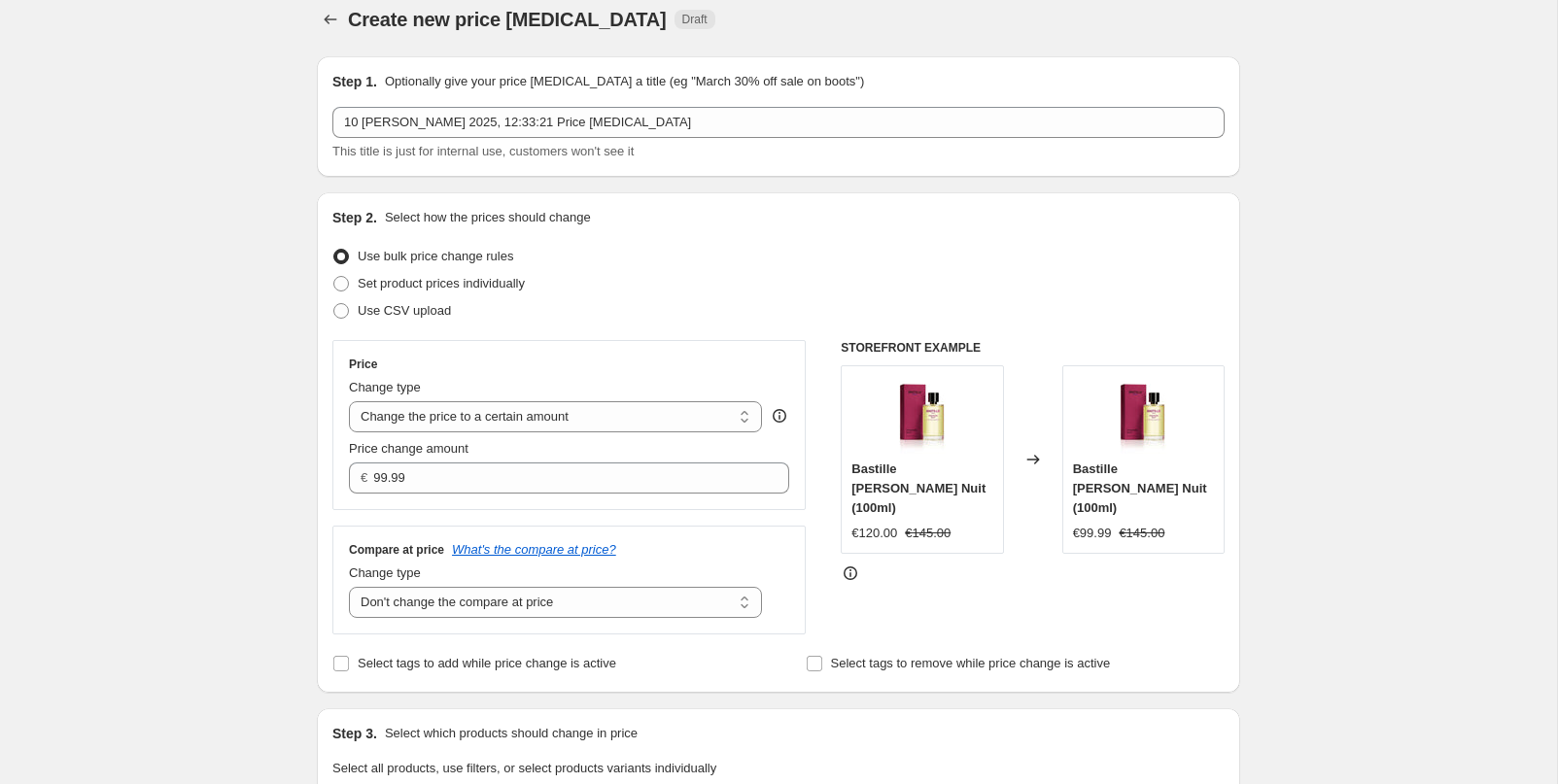
scroll to position [0, 0]
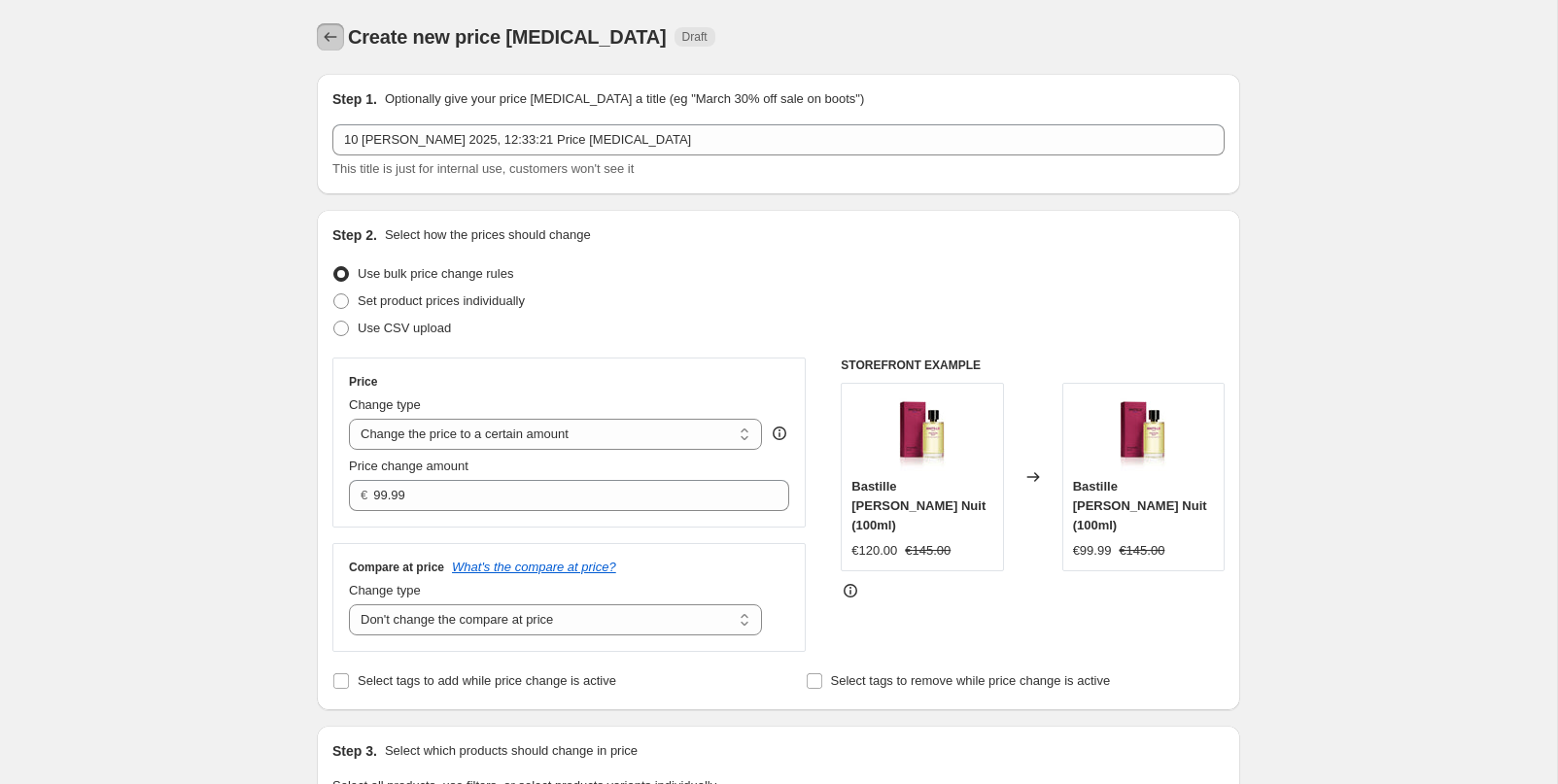
click at [332, 40] on icon "Price change jobs" at bounding box center [330, 37] width 20 height 20
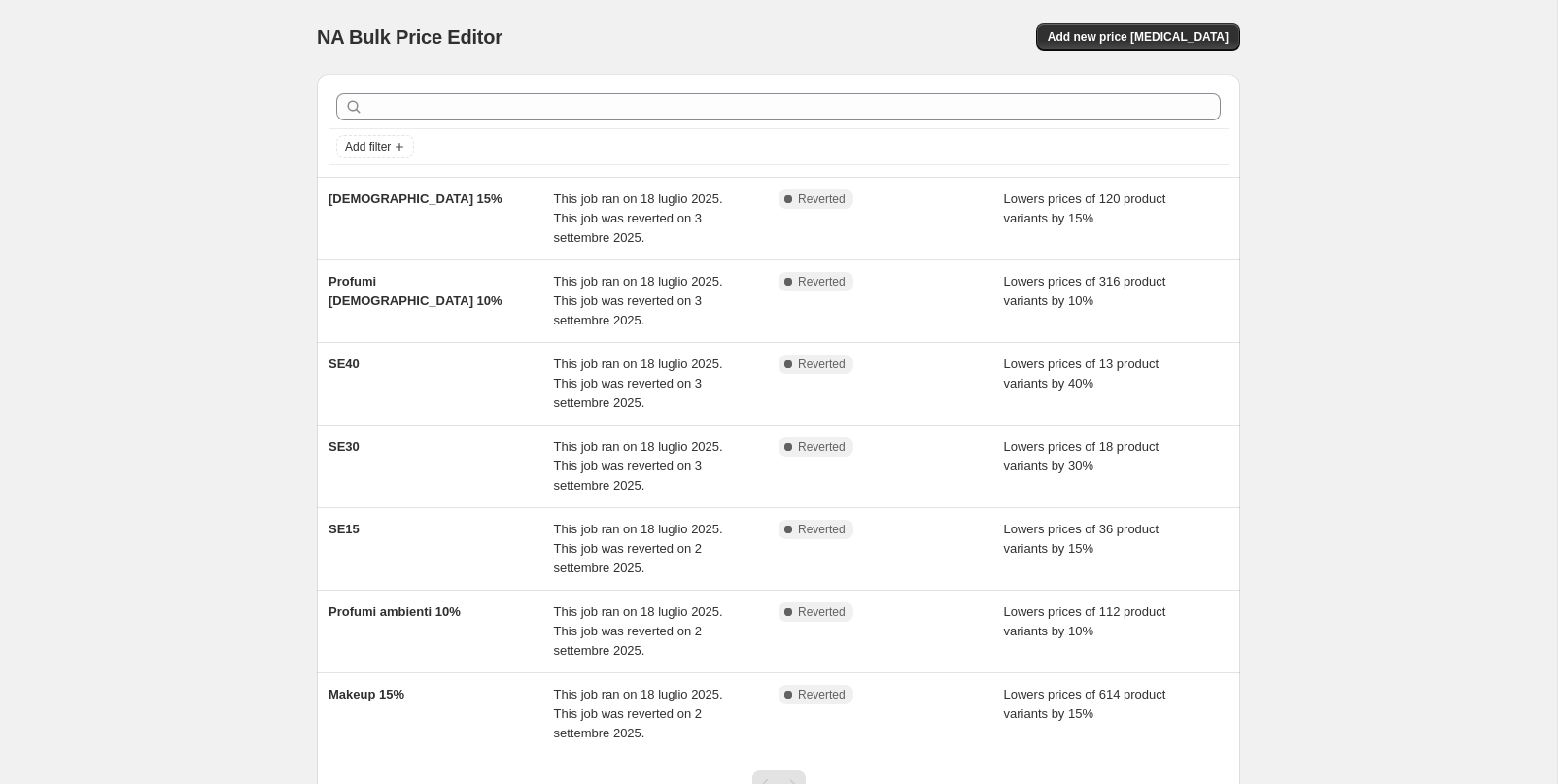
scroll to position [3, 0]
